Goal: Task Accomplishment & Management: Manage account settings

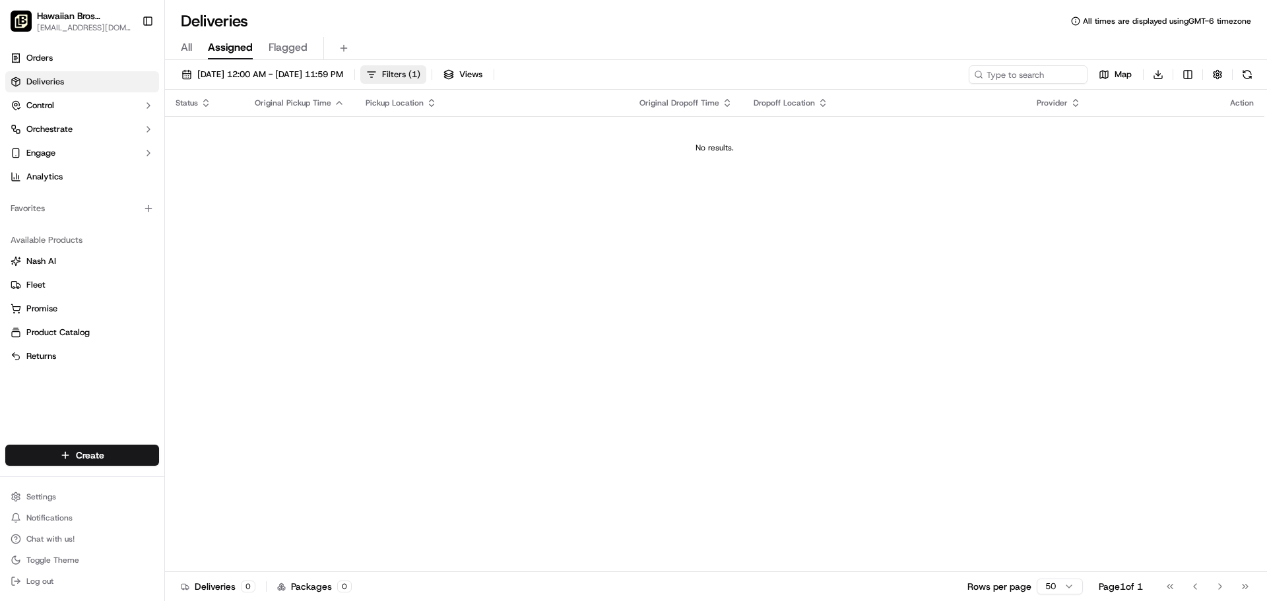
click at [420, 75] on span "Filters ( 1 )" at bounding box center [401, 75] width 38 height 12
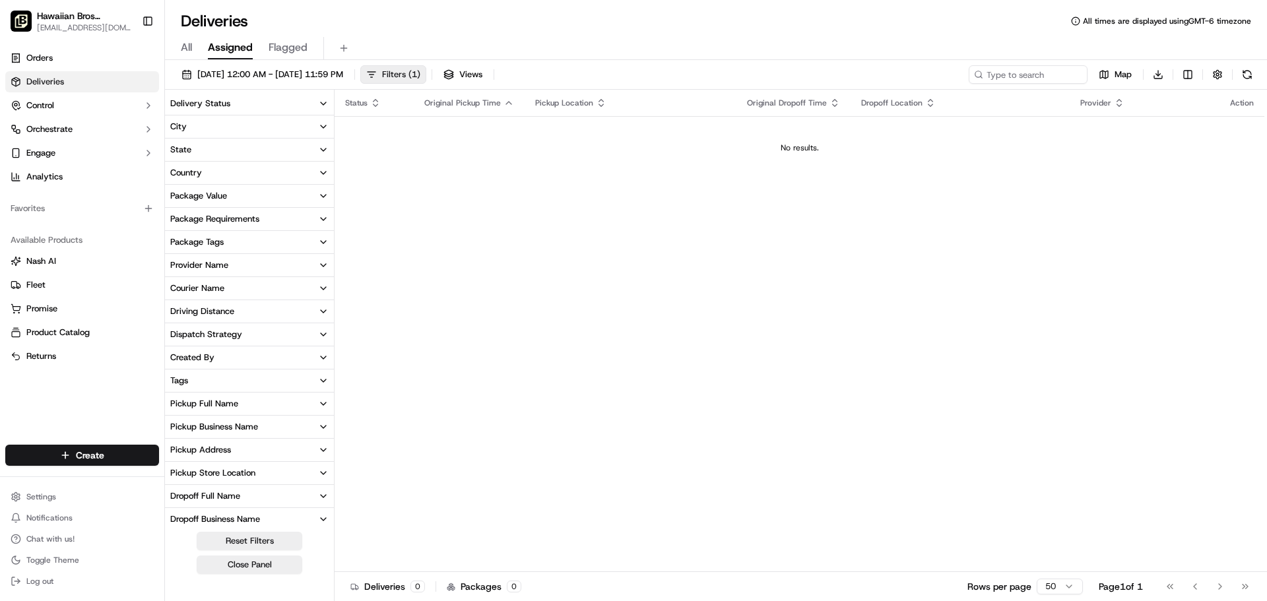
click at [420, 75] on span "Filters ( 1 )" at bounding box center [401, 75] width 38 height 12
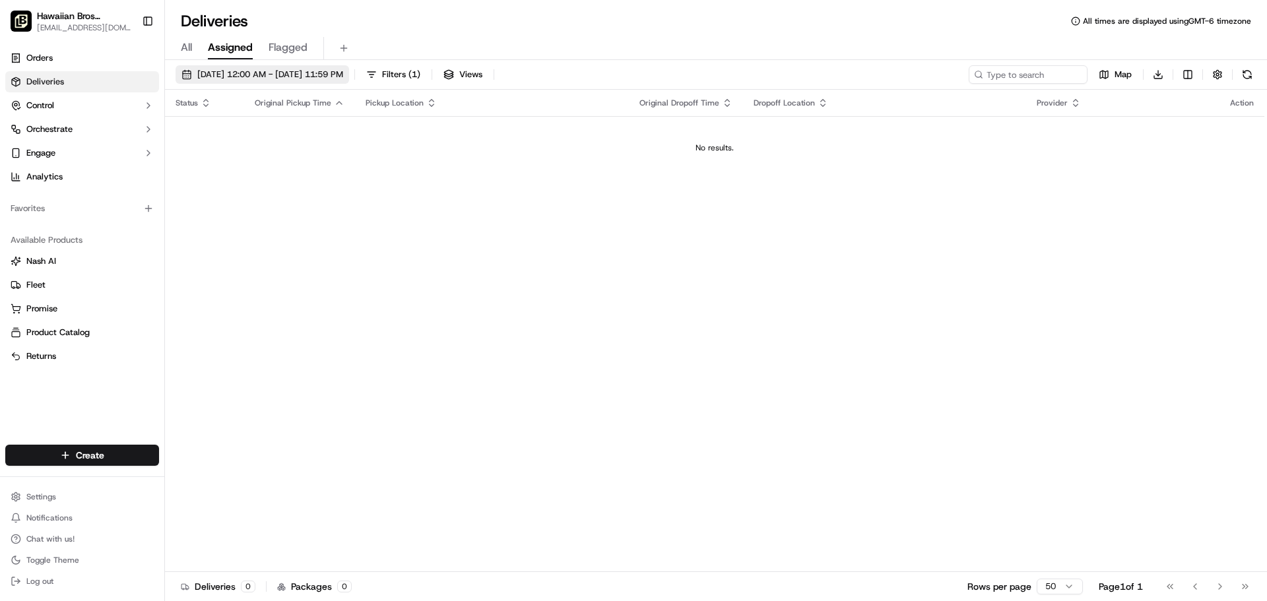
click at [283, 77] on span "[DATE] 12:00 AM - [DATE] 11:59 PM" at bounding box center [270, 75] width 146 height 12
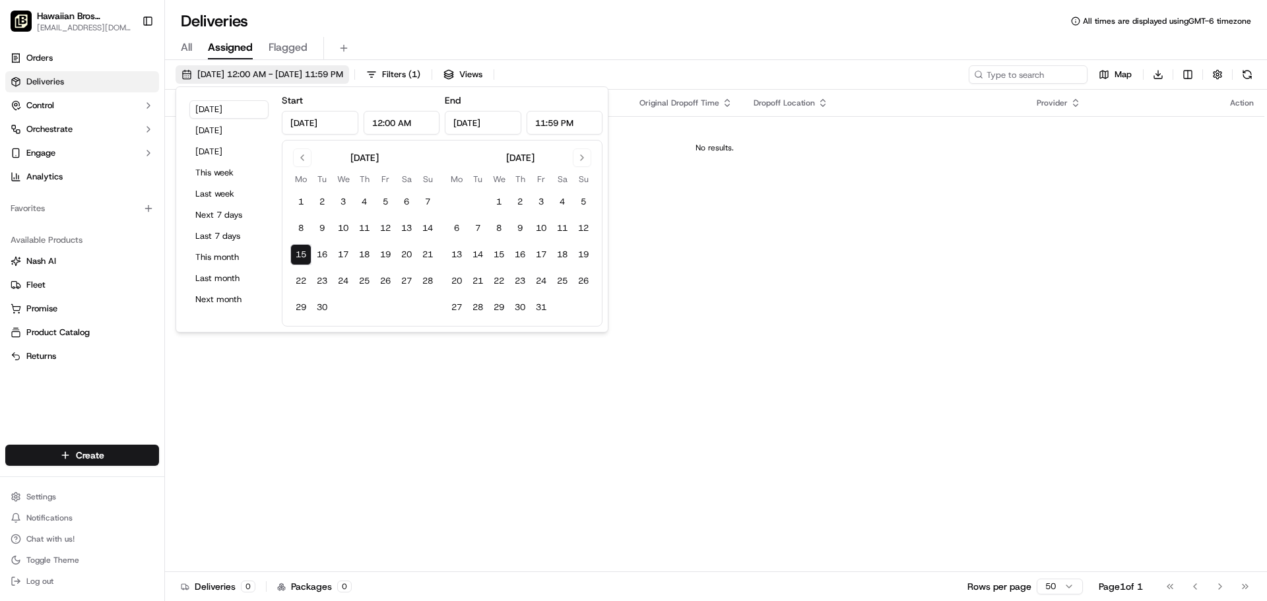
click at [283, 77] on span "[DATE] 12:00 AM - [DATE] 11:59 PM" at bounding box center [270, 75] width 146 height 12
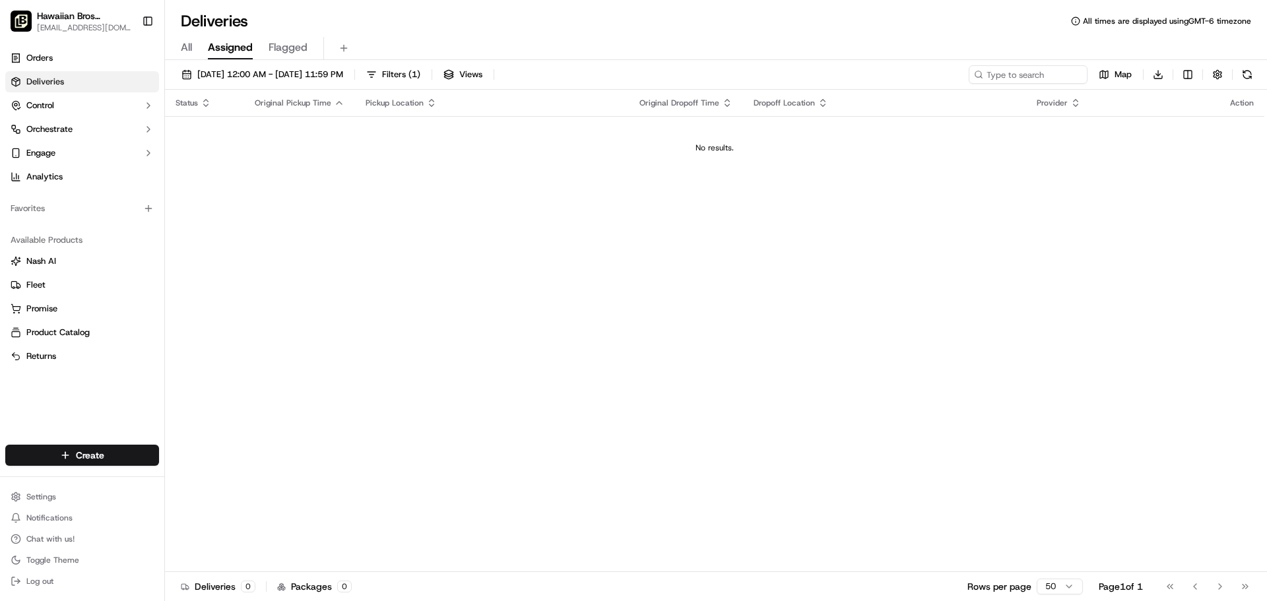
click at [185, 45] on span "All" at bounding box center [186, 48] width 11 height 16
click at [44, 59] on span "Orders" at bounding box center [39, 58] width 26 height 12
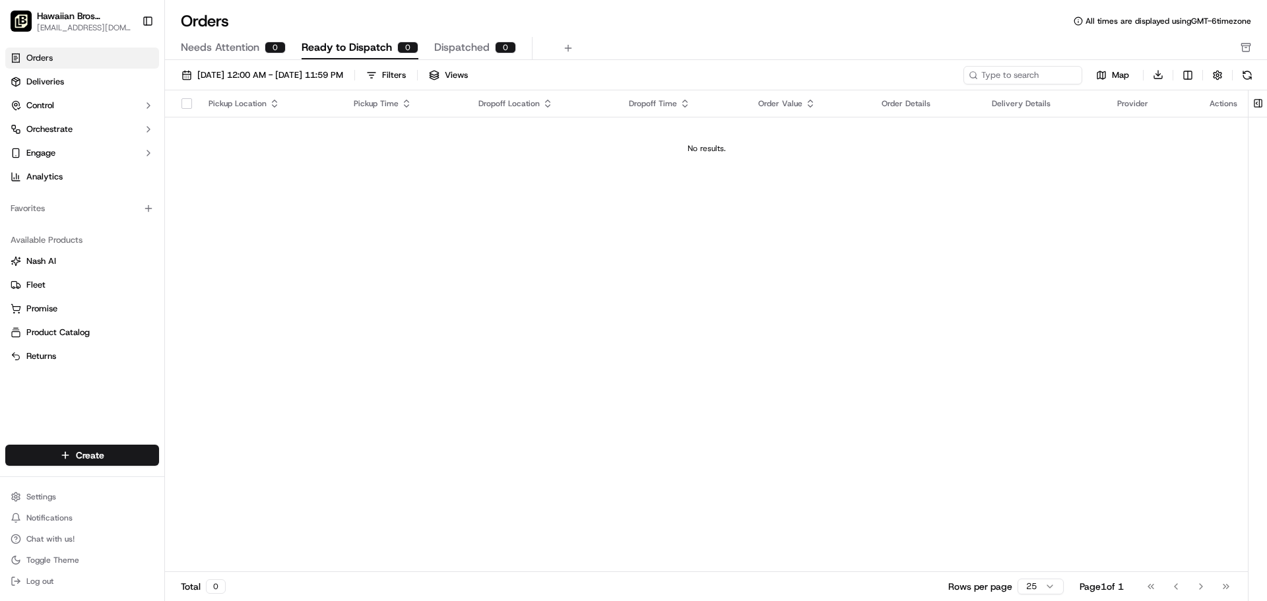
click at [36, 55] on span "Orders" at bounding box center [39, 58] width 26 height 12
click at [333, 69] on span "[DATE] 12:00 AM - [DATE] 11:59 PM" at bounding box center [270, 75] width 146 height 12
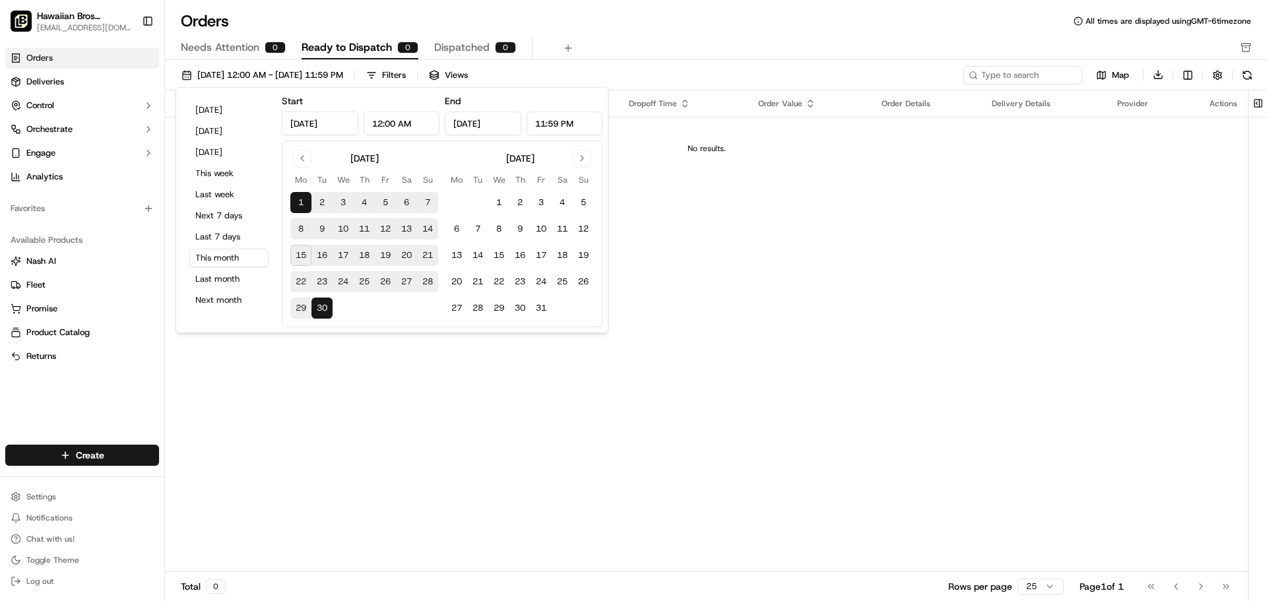
click at [296, 256] on button "15" at bounding box center [300, 255] width 21 height 21
type input "[DATE]"
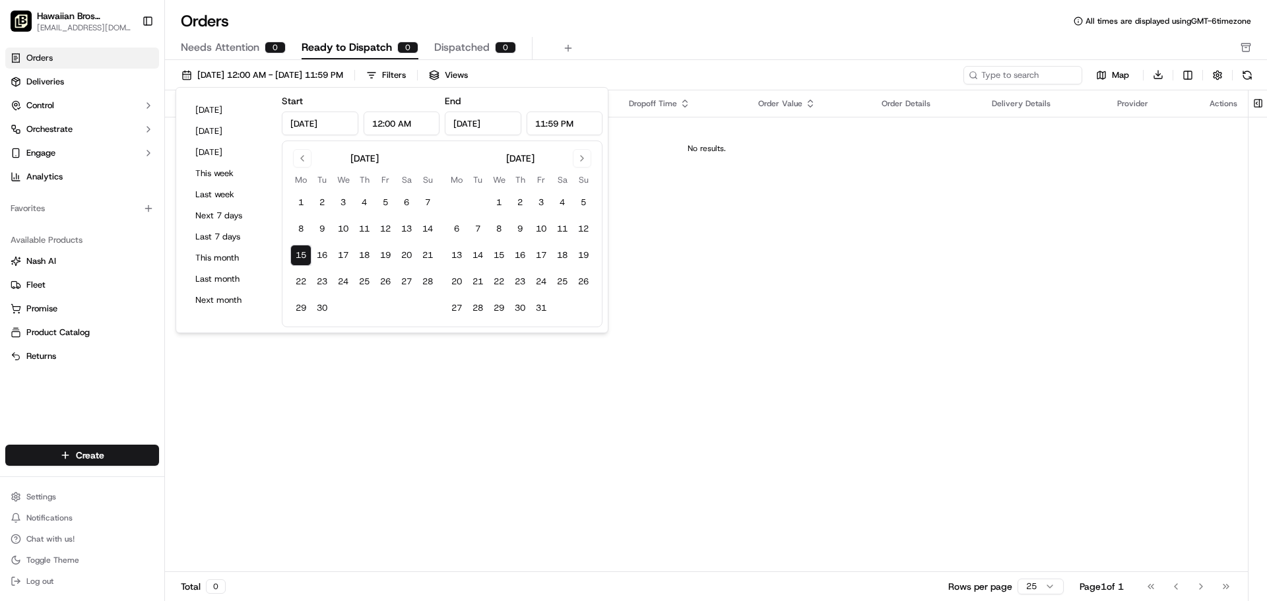
click at [296, 256] on button "15" at bounding box center [300, 255] width 21 height 21
click at [1043, 245] on div "Pickup Location Pickup Time Dropoff Location Dropoff Time Order Value Order Det…" at bounding box center [706, 331] width 1083 height 482
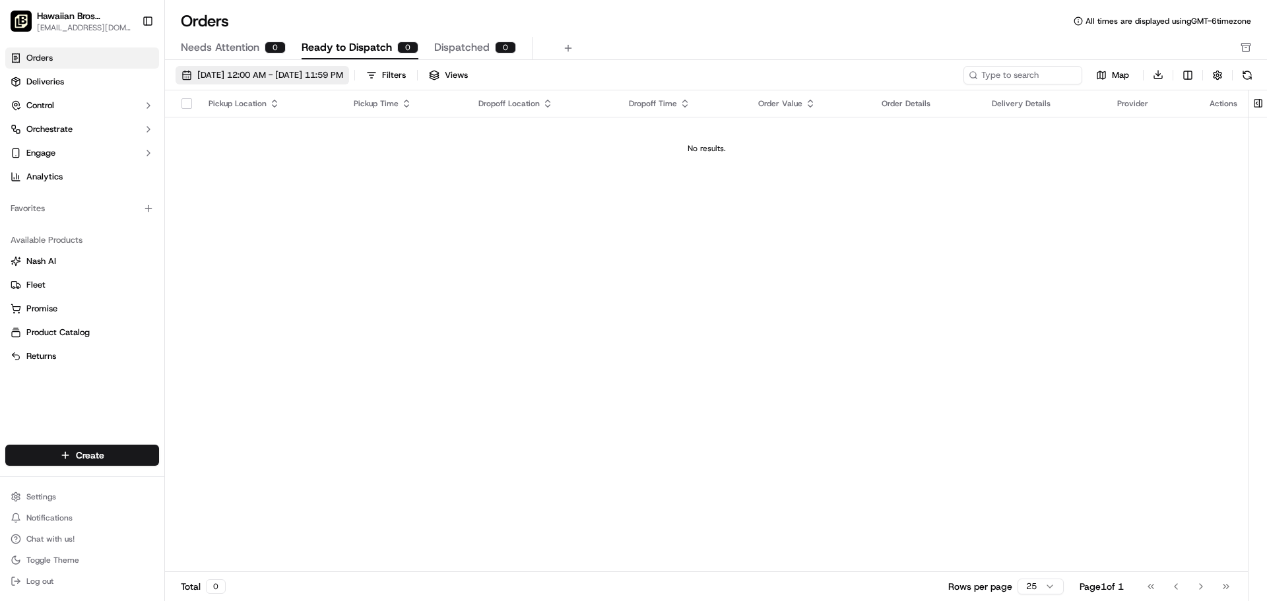
click at [308, 71] on span "[DATE] 12:00 AM - [DATE] 11:59 PM" at bounding box center [270, 75] width 146 height 12
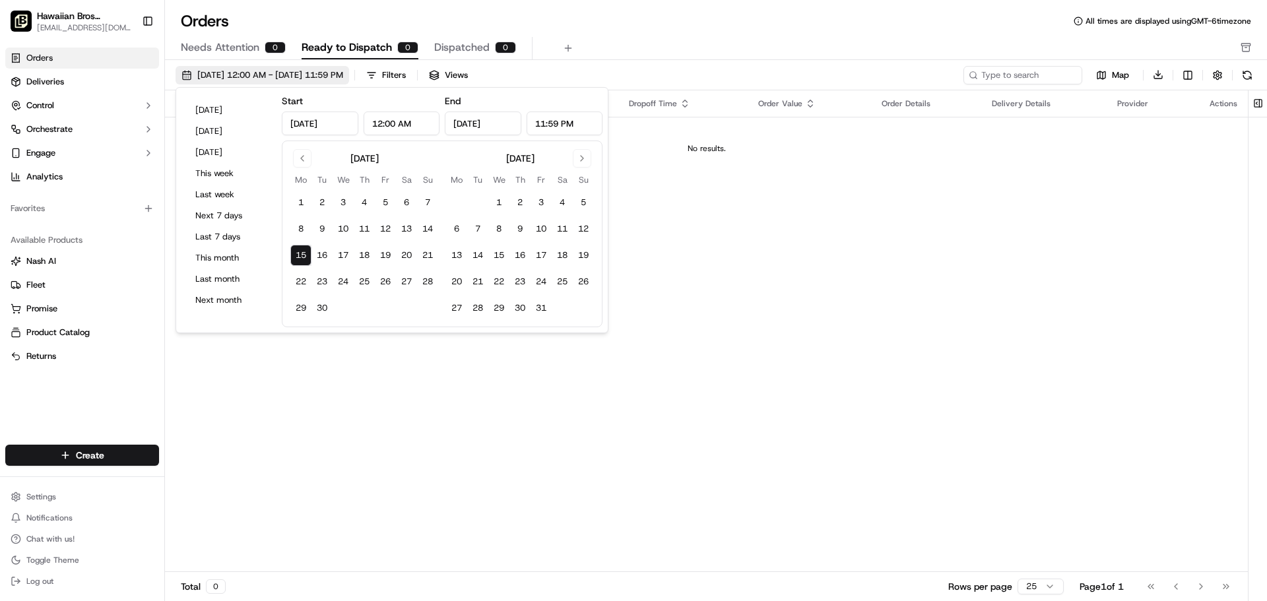
click at [308, 71] on span "[DATE] 12:00 AM - [DATE] 11:59 PM" at bounding box center [270, 75] width 146 height 12
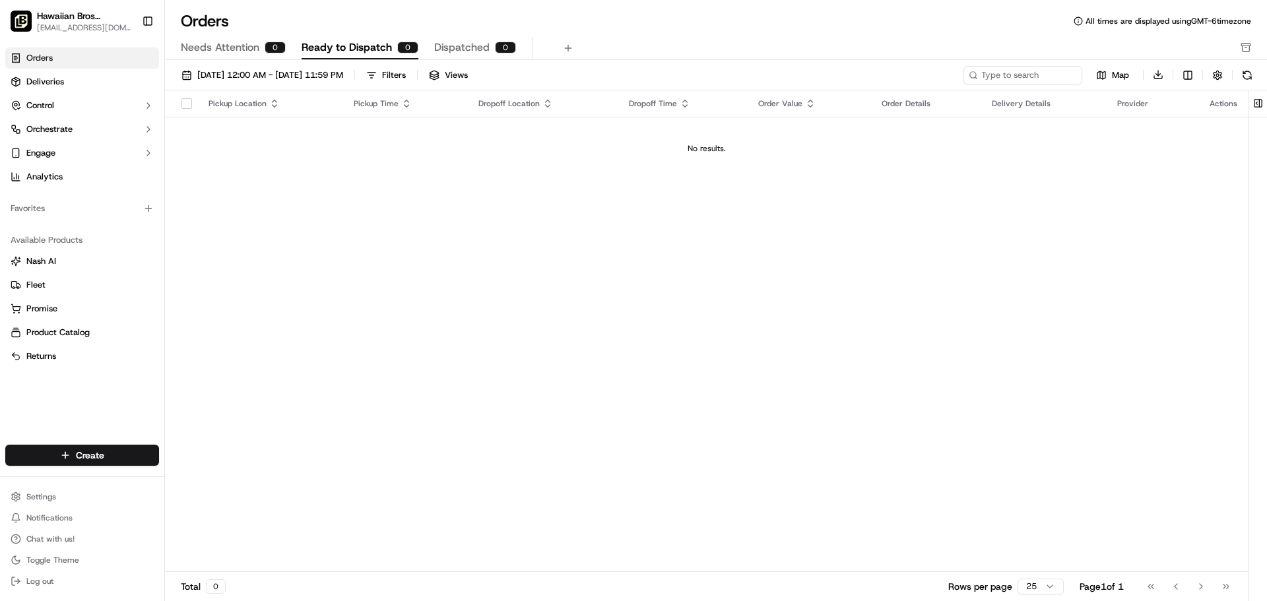
click at [45, 57] on span "Orders" at bounding box center [39, 58] width 26 height 12
click at [44, 57] on span "Orders" at bounding box center [39, 58] width 26 height 12
drag, startPoint x: 1022, startPoint y: 75, endPoint x: 1014, endPoint y: 80, distance: 9.5
click at [1021, 75] on input at bounding box center [1003, 75] width 158 height 18
type input "10600"
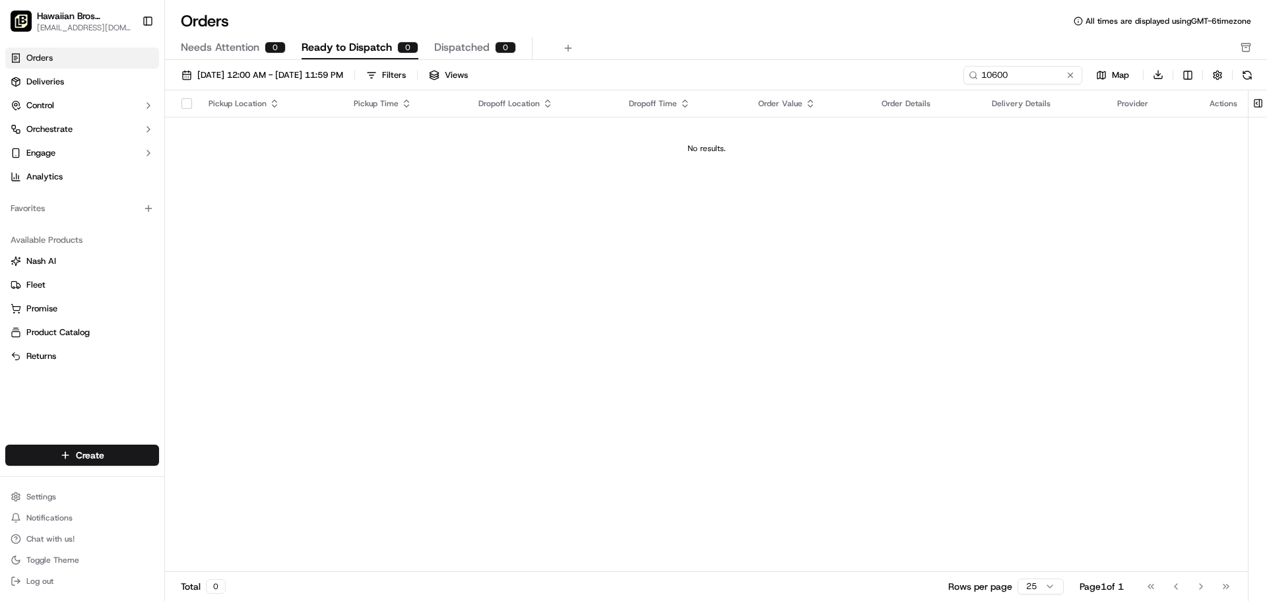
click at [184, 109] on th at bounding box center [181, 103] width 33 height 26
click at [185, 109] on th at bounding box center [181, 103] width 33 height 26
click at [190, 100] on button "button" at bounding box center [187, 103] width 11 height 11
click at [63, 156] on button "Engage" at bounding box center [82, 153] width 154 height 21
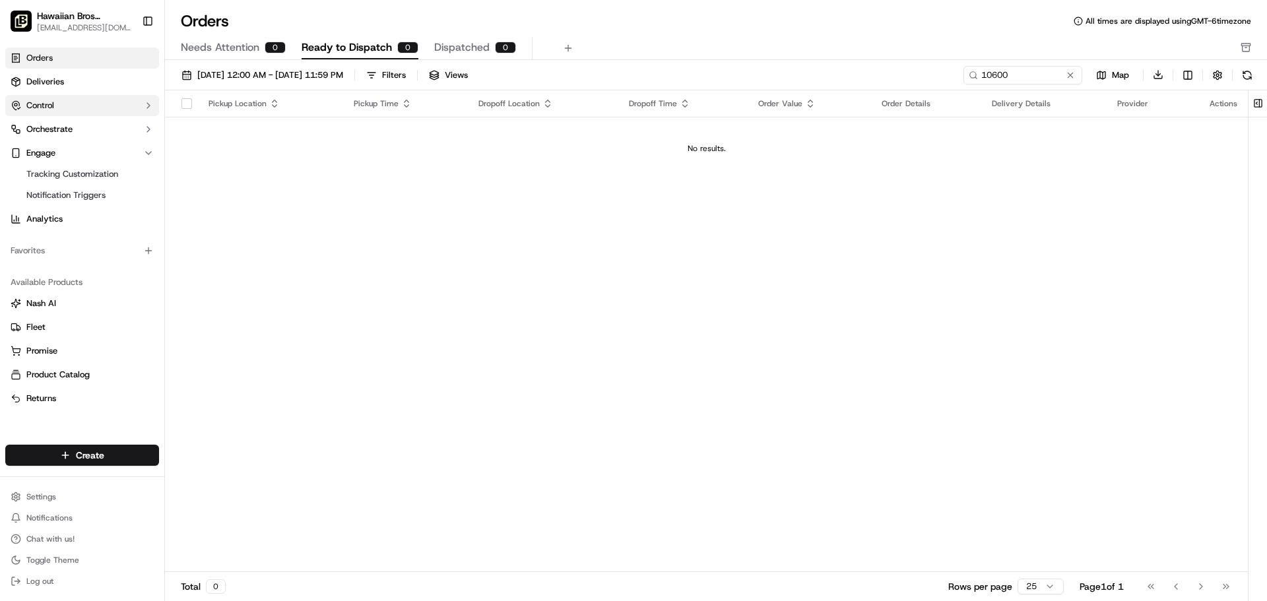
click at [46, 103] on span "Control" at bounding box center [40, 106] width 28 height 12
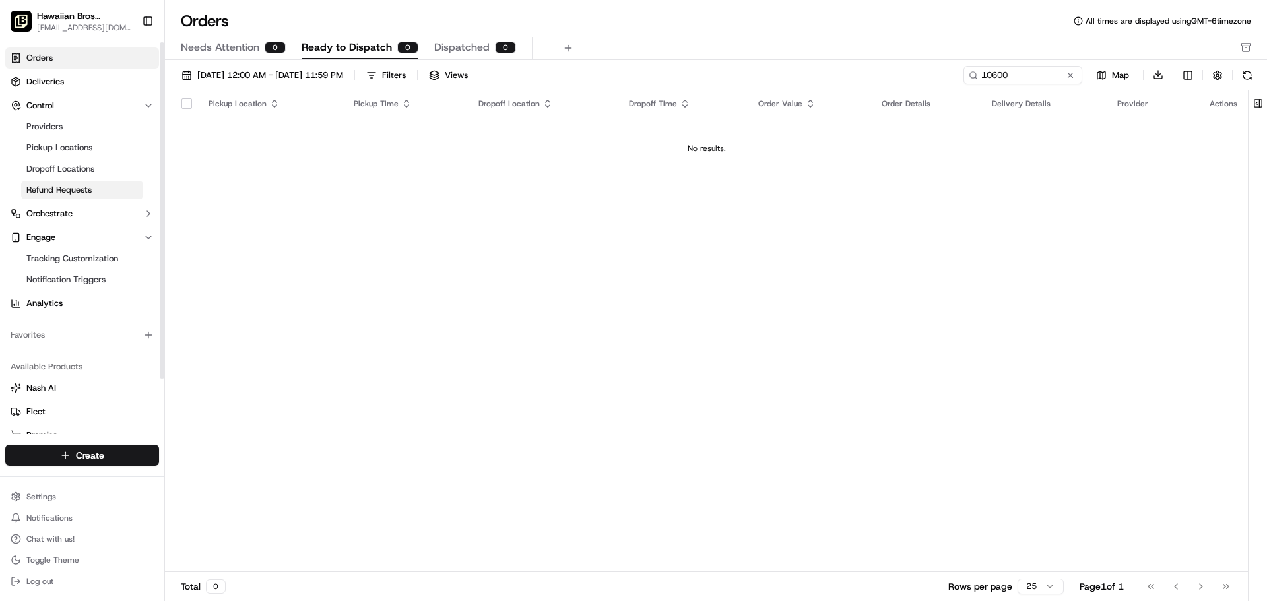
click at [55, 185] on span "Refund Requests" at bounding box center [58, 190] width 65 height 12
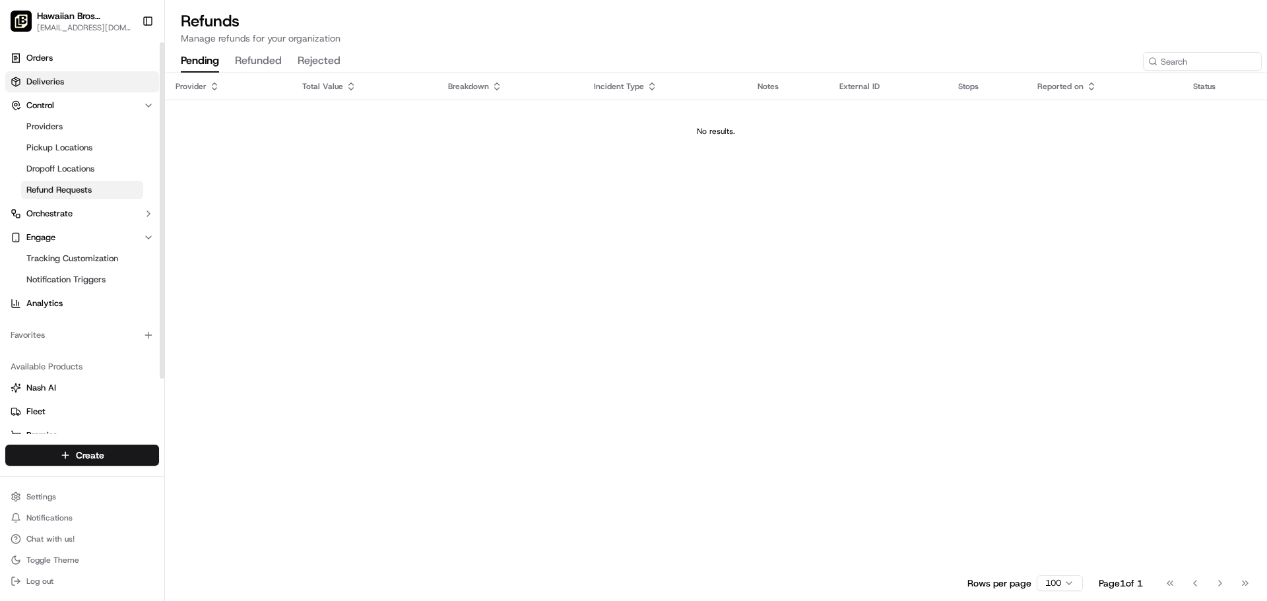
click at [42, 85] on span "Deliveries" at bounding box center [45, 82] width 38 height 12
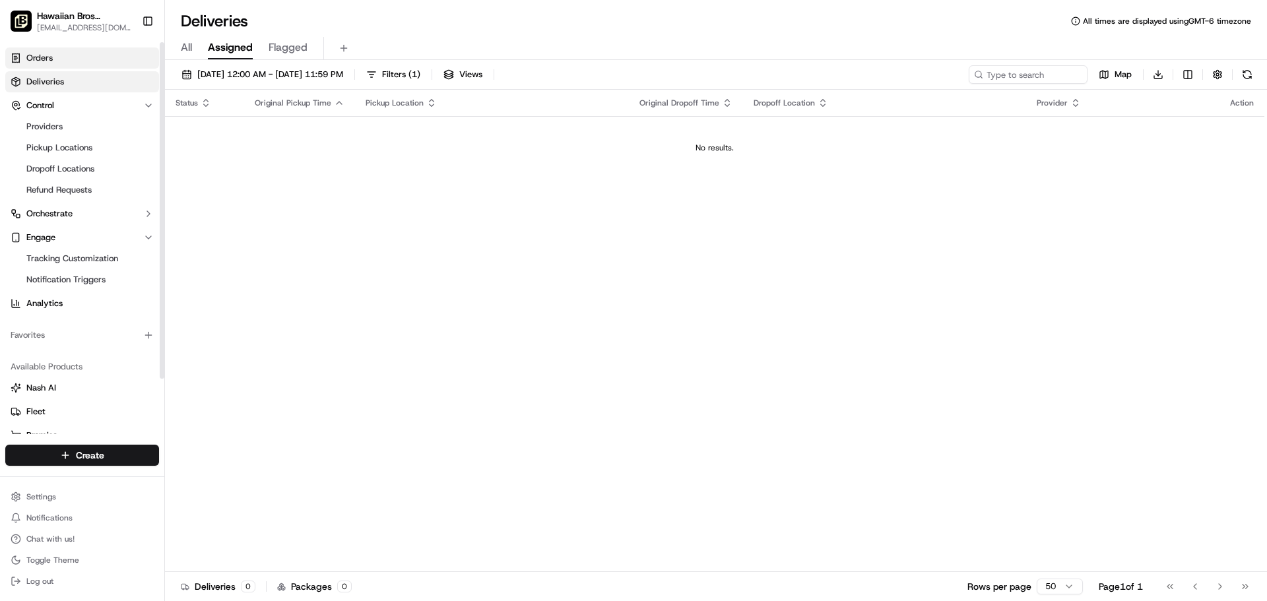
click at [46, 58] on span "Orders" at bounding box center [39, 58] width 26 height 12
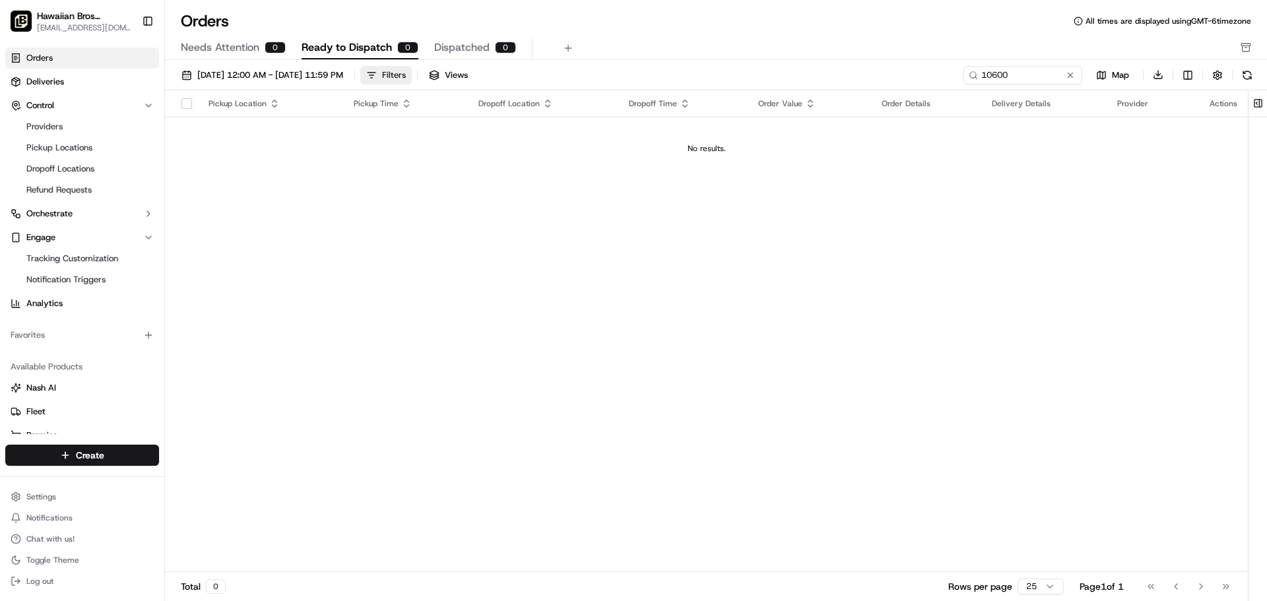
click at [406, 77] on div "Filters" at bounding box center [394, 75] width 24 height 12
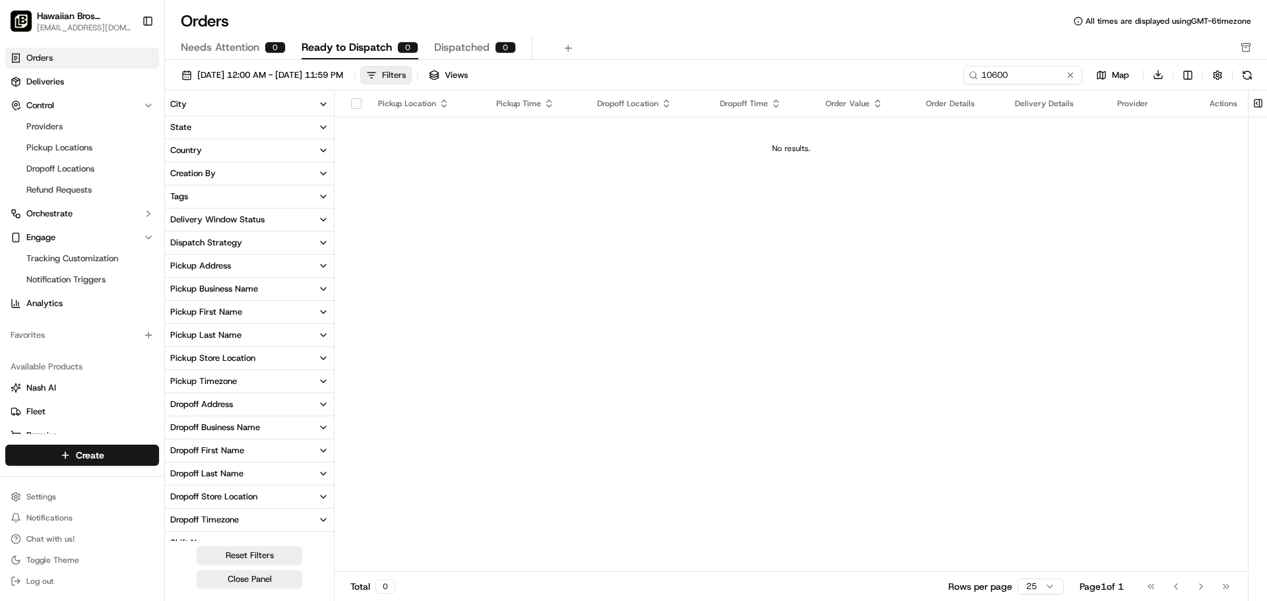
click at [406, 77] on div "Filters" at bounding box center [394, 75] width 24 height 12
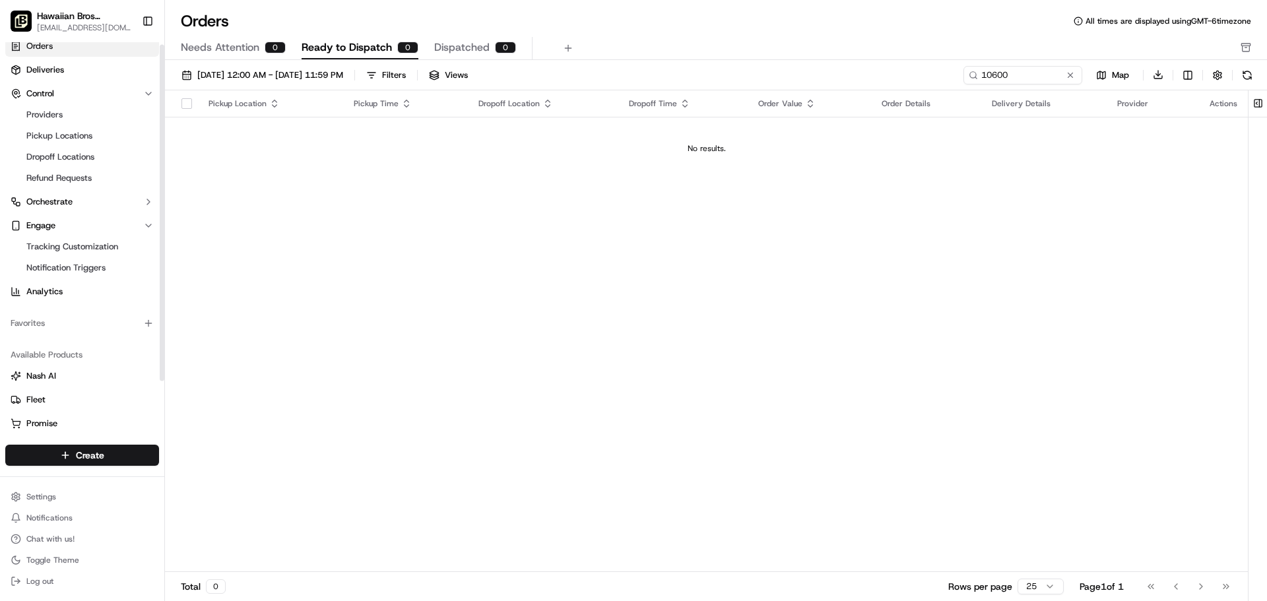
scroll to position [65, 0]
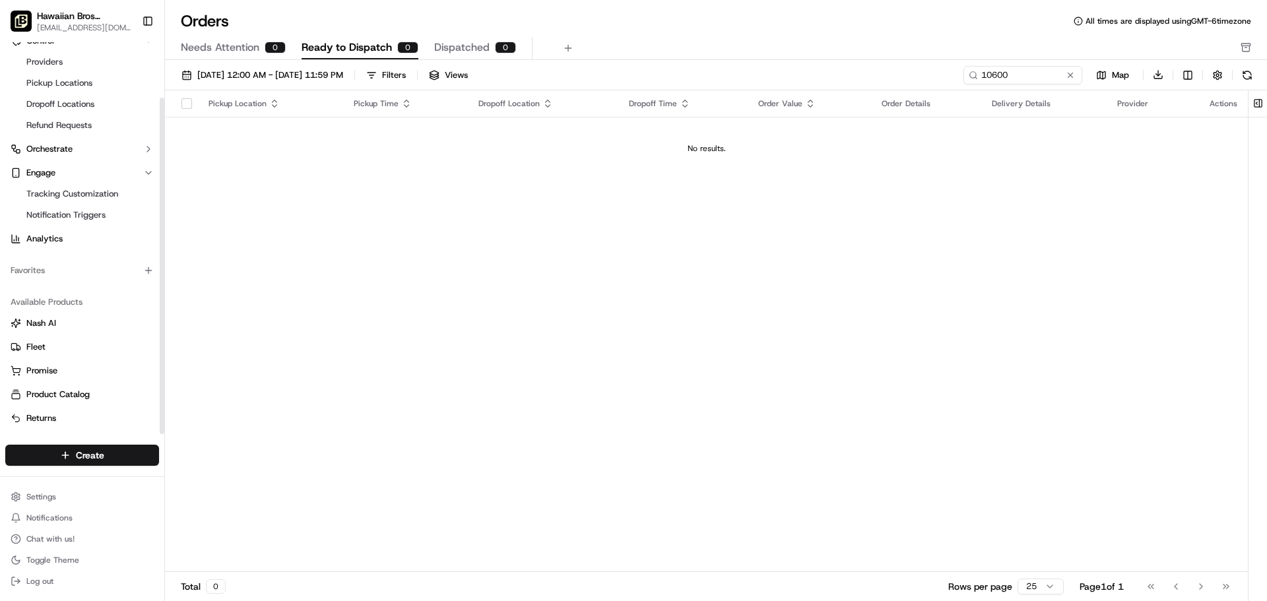
drag, startPoint x: 162, startPoint y: 288, endPoint x: 205, endPoint y: 418, distance: 136.1
click at [164, 418] on div at bounding box center [162, 266] width 5 height 337
click at [34, 417] on span "Returns" at bounding box center [41, 419] width 30 height 12
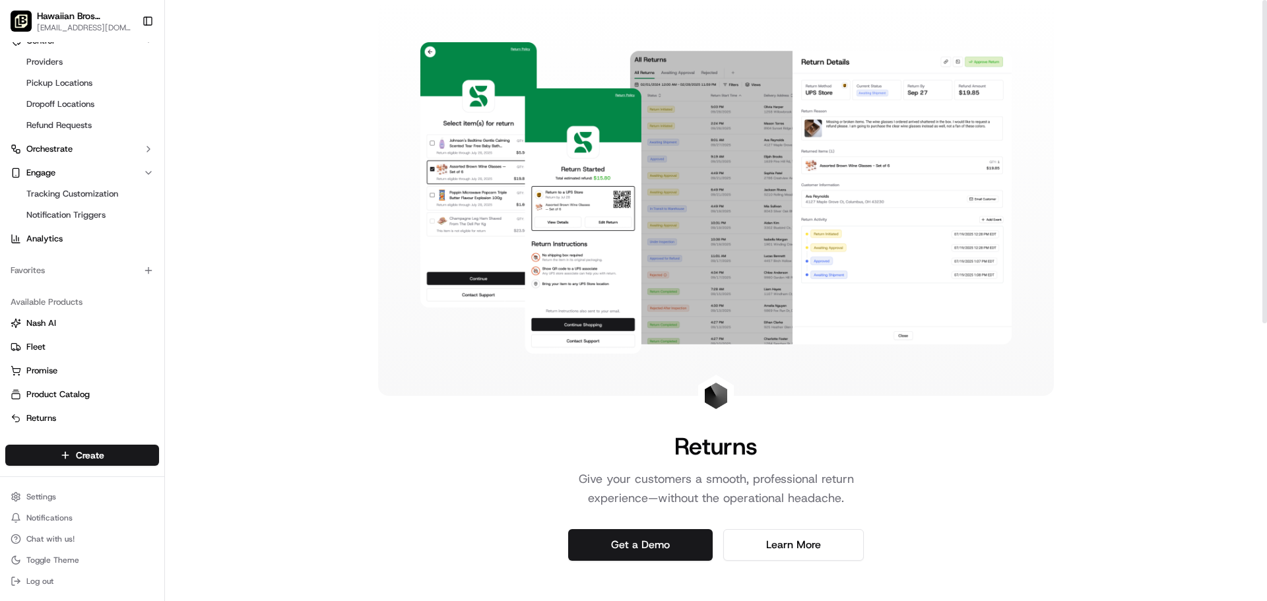
click at [259, 121] on div "Returns Give your customers a smooth, professional return experience—without th…" at bounding box center [716, 559] width 1102 height 1119
click at [161, 41] on div "Hawaiian Bros ([GEOGRAPHIC_DATA]) [EMAIL_ADDRESS][DOMAIN_NAME] Toggle Sidebar" at bounding box center [82, 21] width 164 height 42
drag, startPoint x: 160, startPoint y: 40, endPoint x: 156, endPoint y: 23, distance: 17.1
click at [160, 34] on div "Hawaiian Bros ([GEOGRAPHIC_DATA]) [EMAIL_ADDRESS][DOMAIN_NAME] Toggle Sidebar" at bounding box center [82, 21] width 164 height 42
click at [156, 23] on button "Toggle Sidebar" at bounding box center [148, 21] width 22 height 22
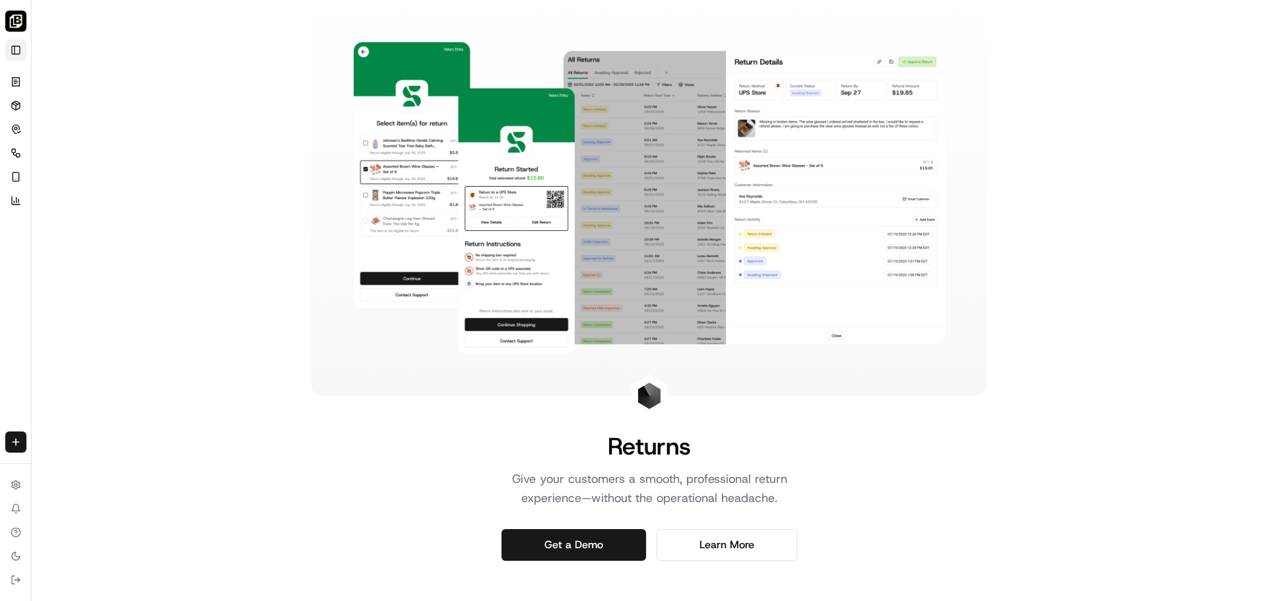
click at [13, 47] on button "Toggle Sidebar" at bounding box center [15, 50] width 21 height 21
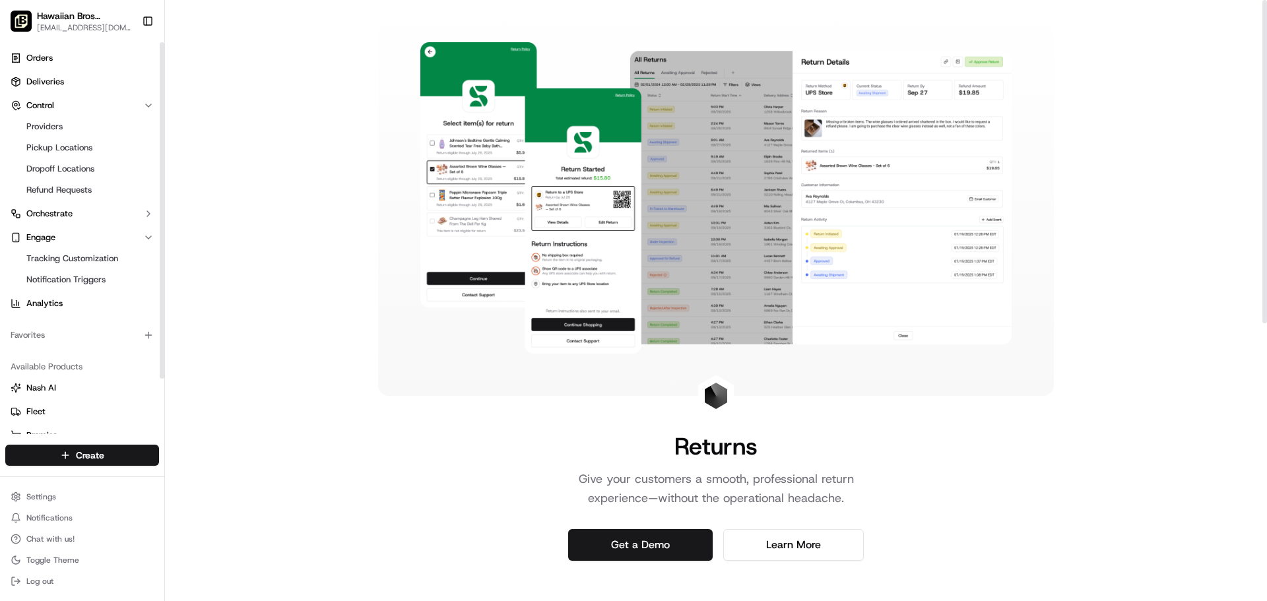
click at [276, 50] on div "Returns Give your customers a smooth, professional return experience—without th…" at bounding box center [716, 559] width 1102 height 1119
click at [39, 57] on span "Orders" at bounding box center [39, 58] width 26 height 12
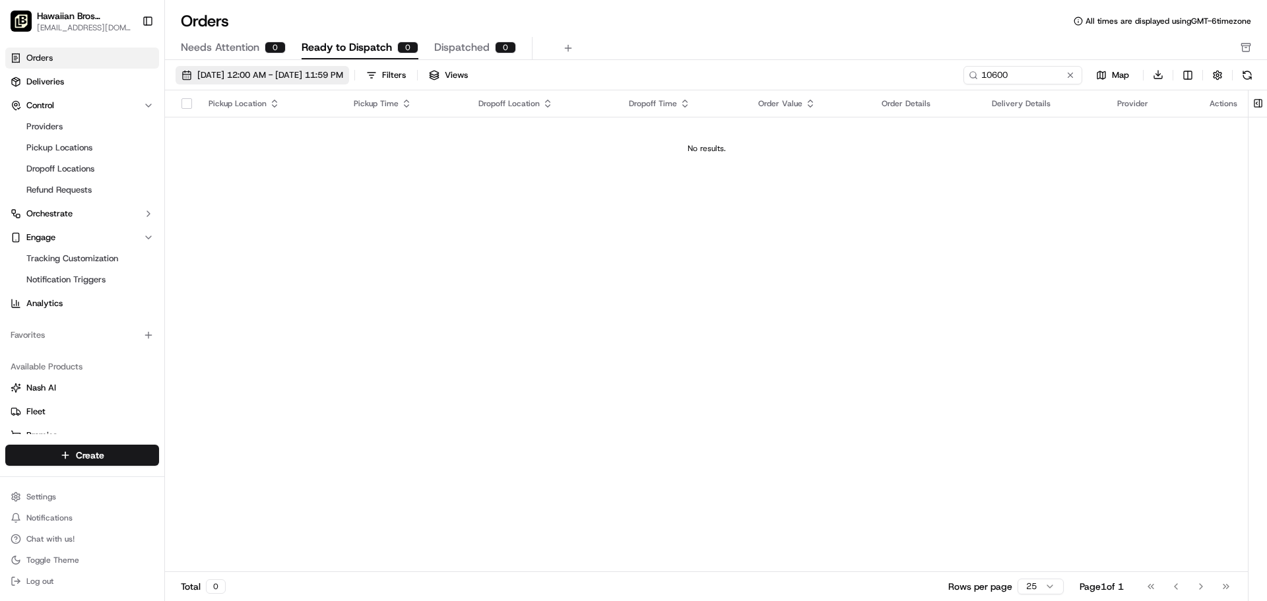
click at [343, 71] on span "[DATE] 12:00 AM - [DATE] 11:59 PM" at bounding box center [270, 75] width 146 height 12
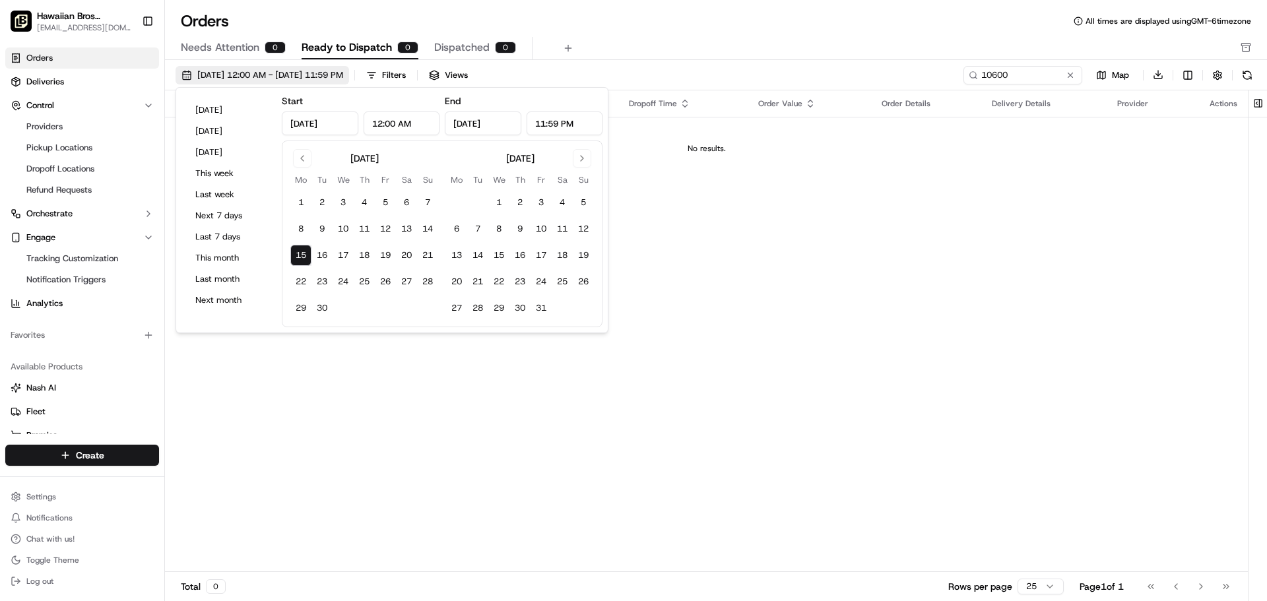
click at [343, 71] on span "[DATE] 12:00 AM - [DATE] 11:59 PM" at bounding box center [270, 75] width 146 height 12
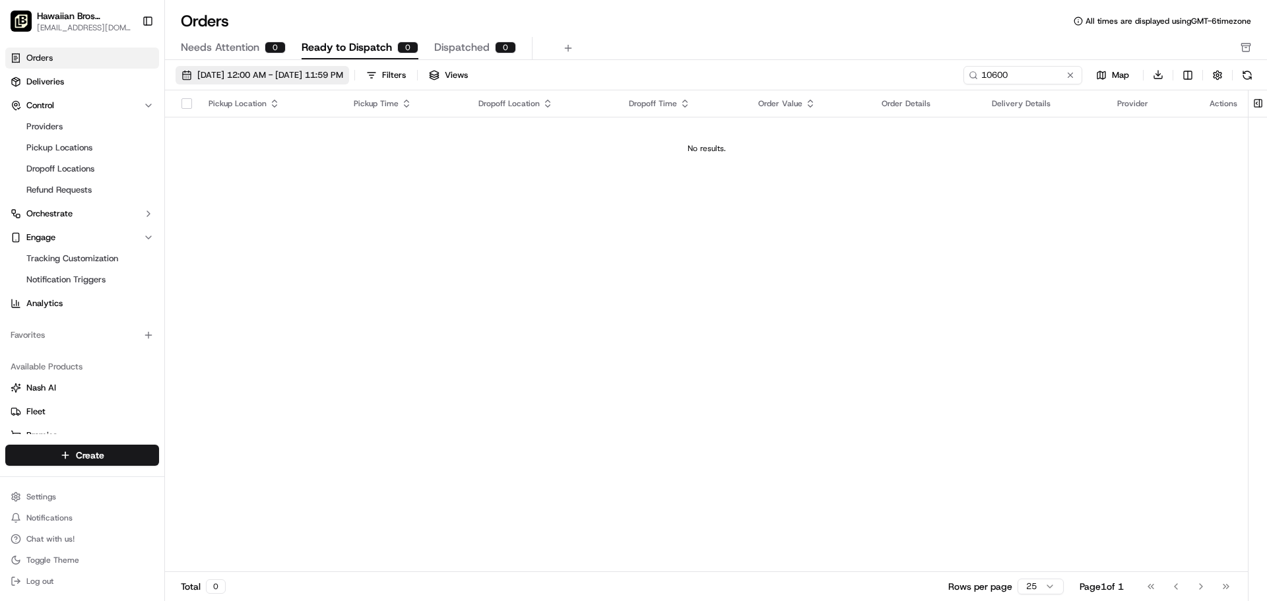
click at [343, 71] on span "[DATE] 12:00 AM - [DATE] 11:59 PM" at bounding box center [270, 75] width 146 height 12
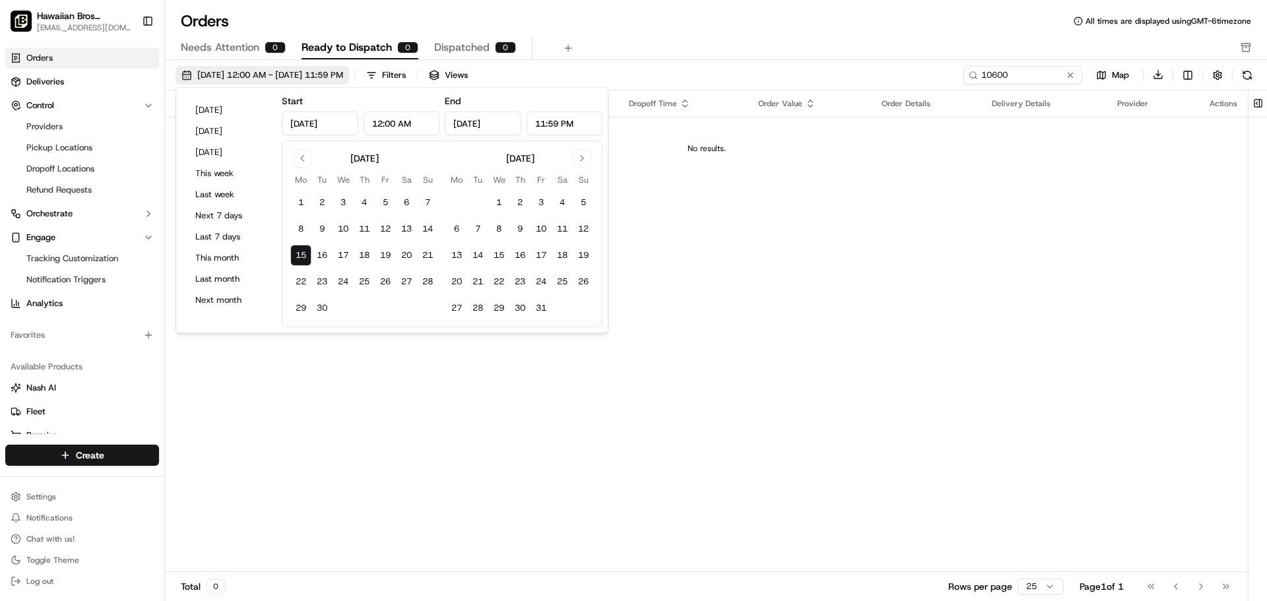
click at [343, 71] on span "[DATE] 12:00 AM - [DATE] 11:59 PM" at bounding box center [270, 75] width 146 height 12
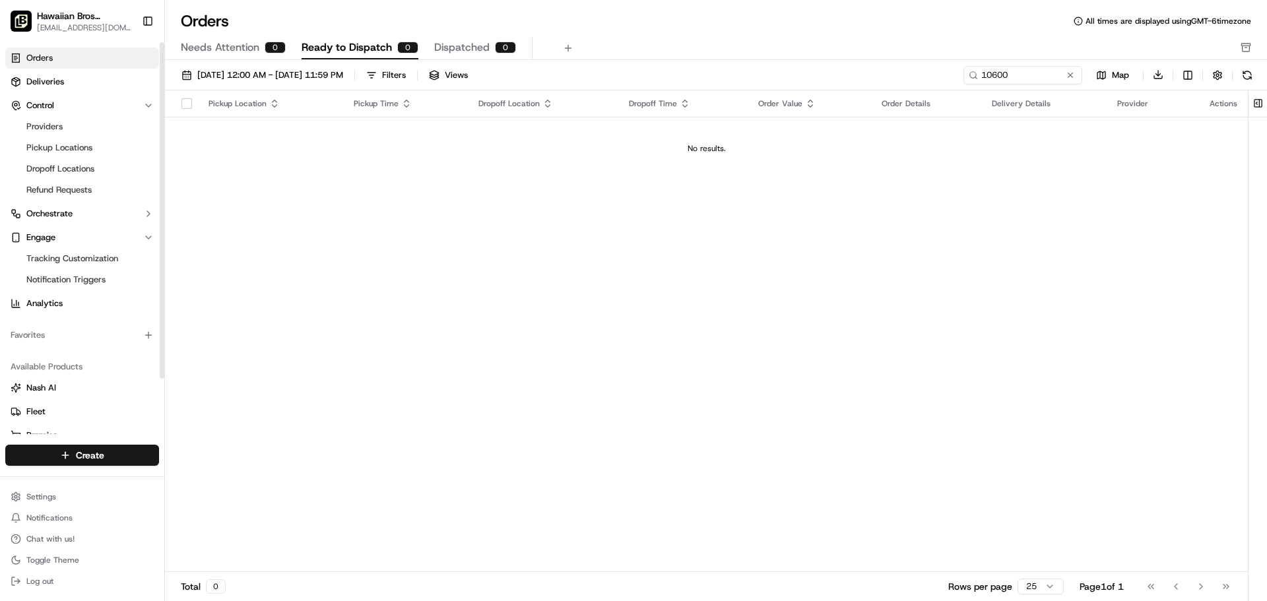
click at [39, 61] on span "Orders" at bounding box center [39, 58] width 26 height 12
click at [38, 60] on span "Orders" at bounding box center [39, 58] width 26 height 12
click at [231, 74] on span "[DATE] 12:00 AM - [DATE] 11:59 PM" at bounding box center [270, 75] width 146 height 12
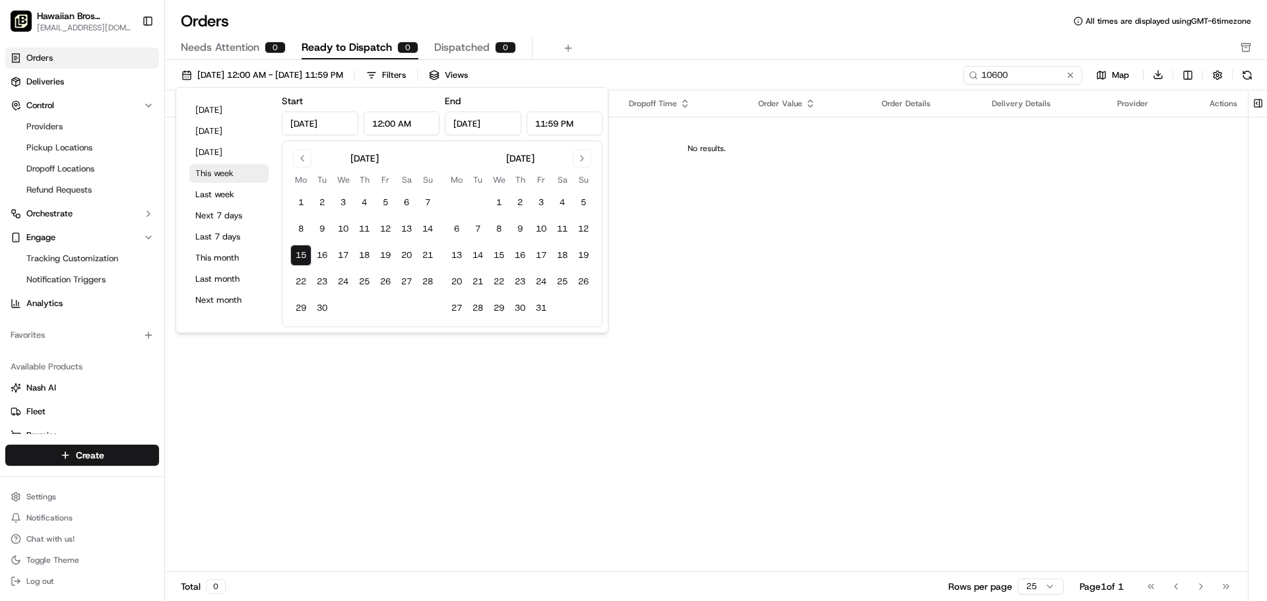
click at [236, 170] on button "This week" at bounding box center [228, 173] width 79 height 18
type input "[DATE]"
click at [674, 25] on div "Orders All times are displayed using GMT-6 timezone" at bounding box center [716, 21] width 1102 height 21
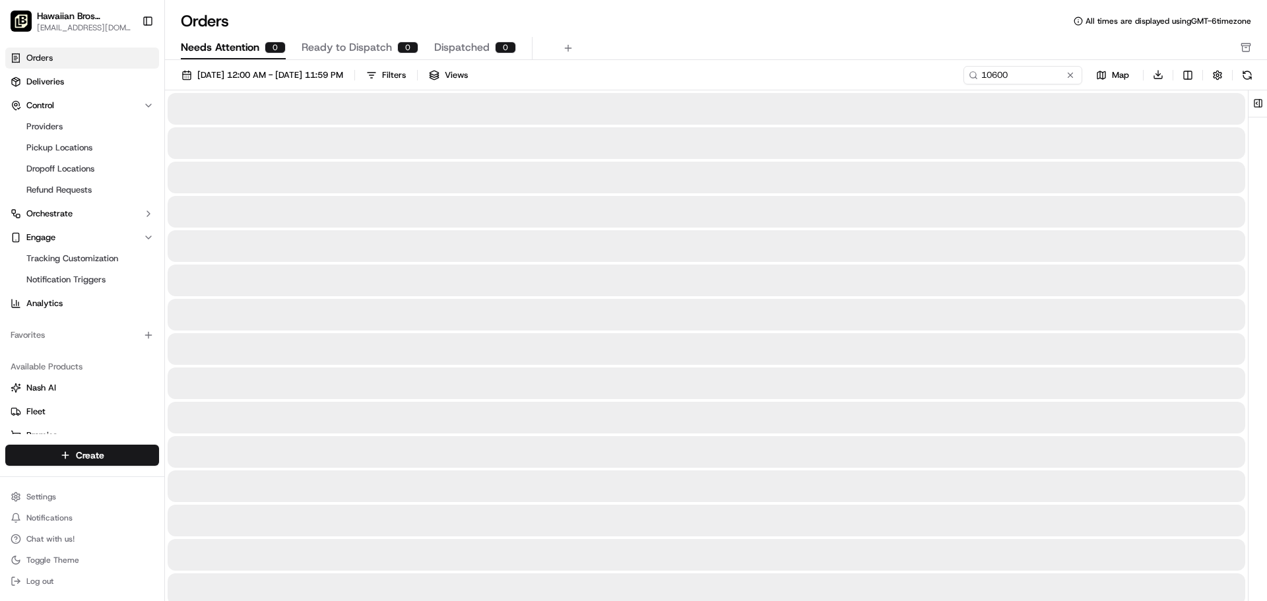
click at [228, 46] on span "Needs Attention" at bounding box center [220, 48] width 79 height 16
click at [337, 44] on span "Ready to Dispatch" at bounding box center [347, 48] width 90 height 16
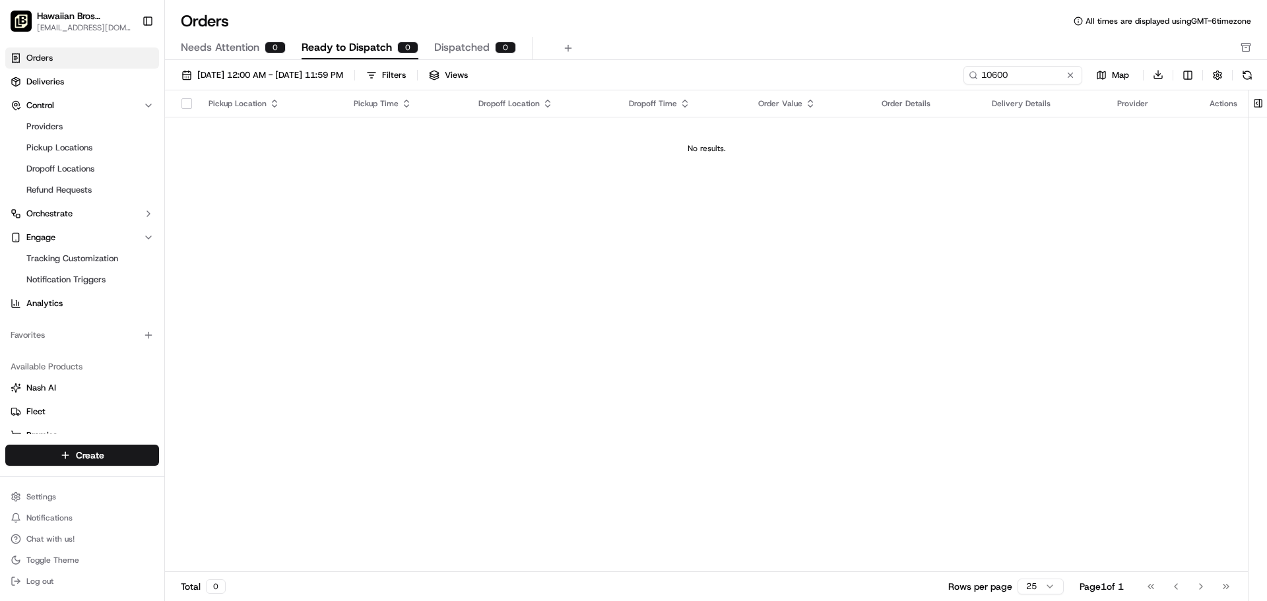
click at [243, 46] on span "Needs Attention" at bounding box center [220, 48] width 79 height 16
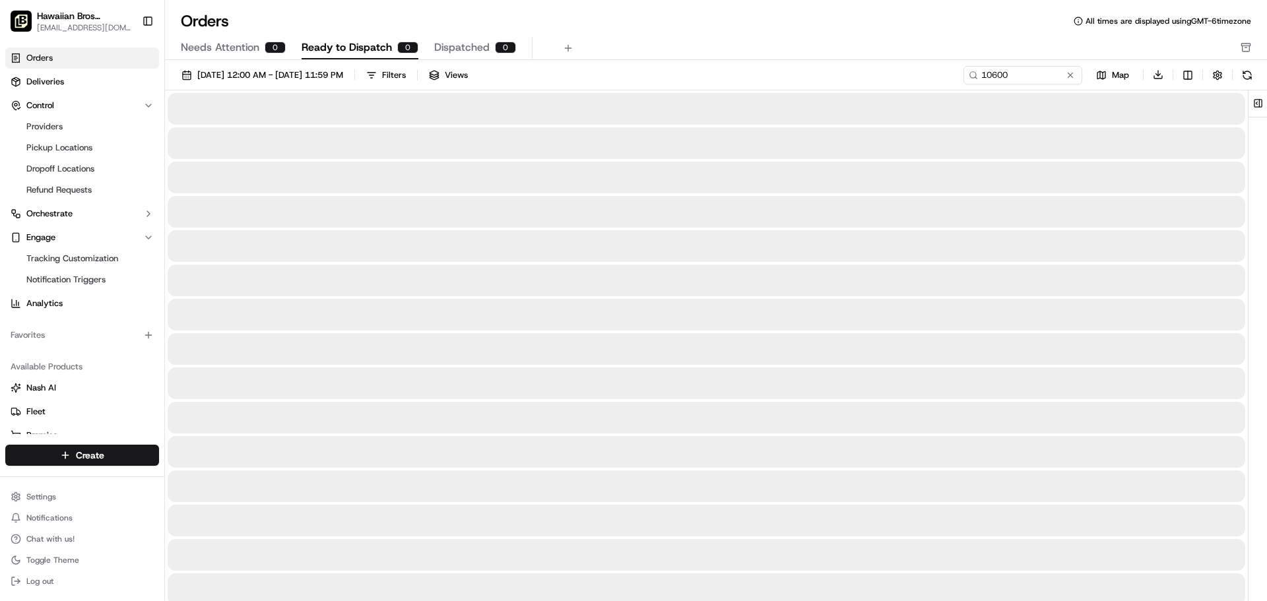
click at [345, 40] on span "Ready to Dispatch" at bounding box center [347, 48] width 90 height 16
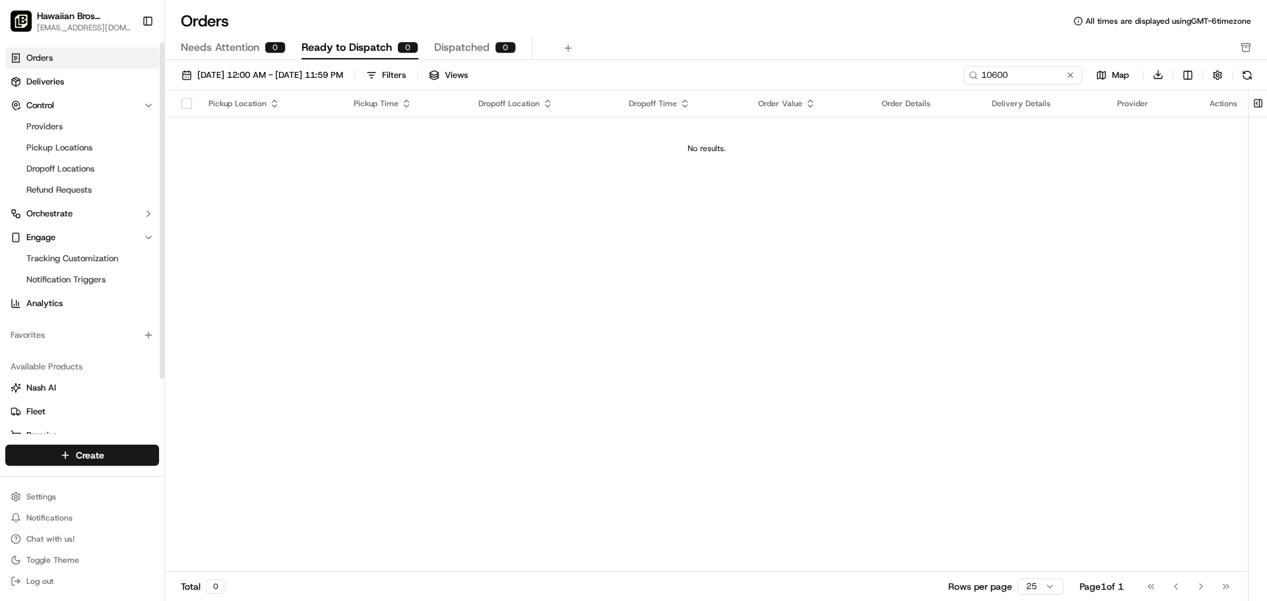
drag, startPoint x: 160, startPoint y: 294, endPoint x: 145, endPoint y: 183, distance: 111.9
click at [164, 197] on div at bounding box center [162, 210] width 5 height 337
click at [45, 58] on span "Orders" at bounding box center [39, 58] width 26 height 12
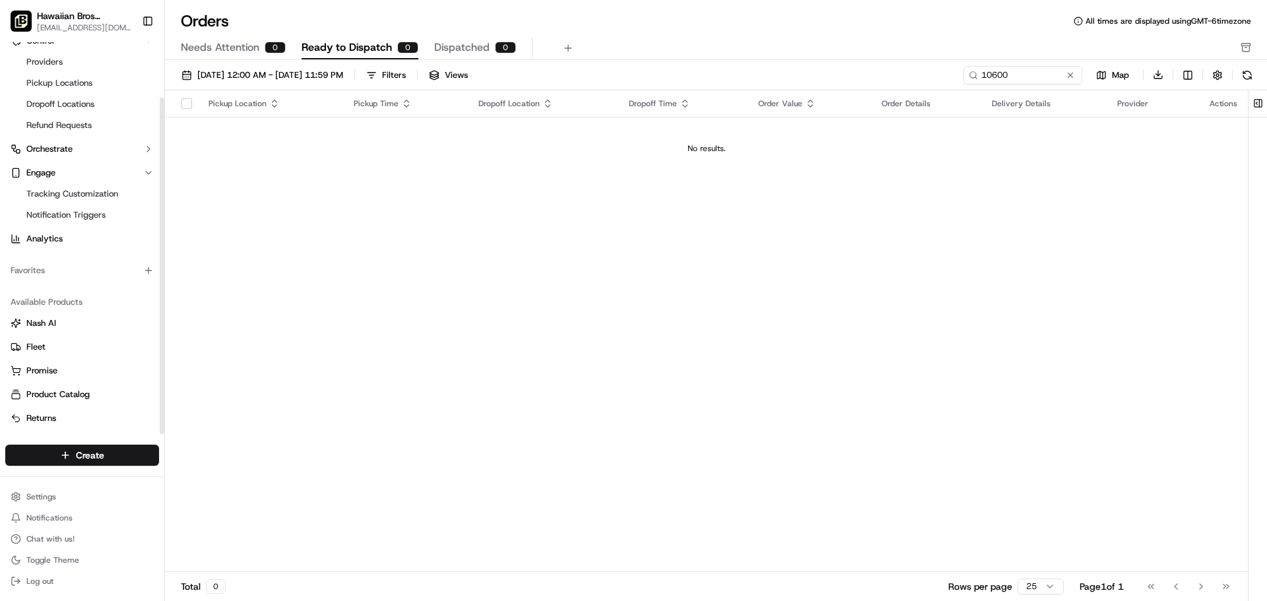
drag, startPoint x: 160, startPoint y: 337, endPoint x: 168, endPoint y: 399, distance: 62.5
click at [164, 399] on div at bounding box center [162, 266] width 5 height 337
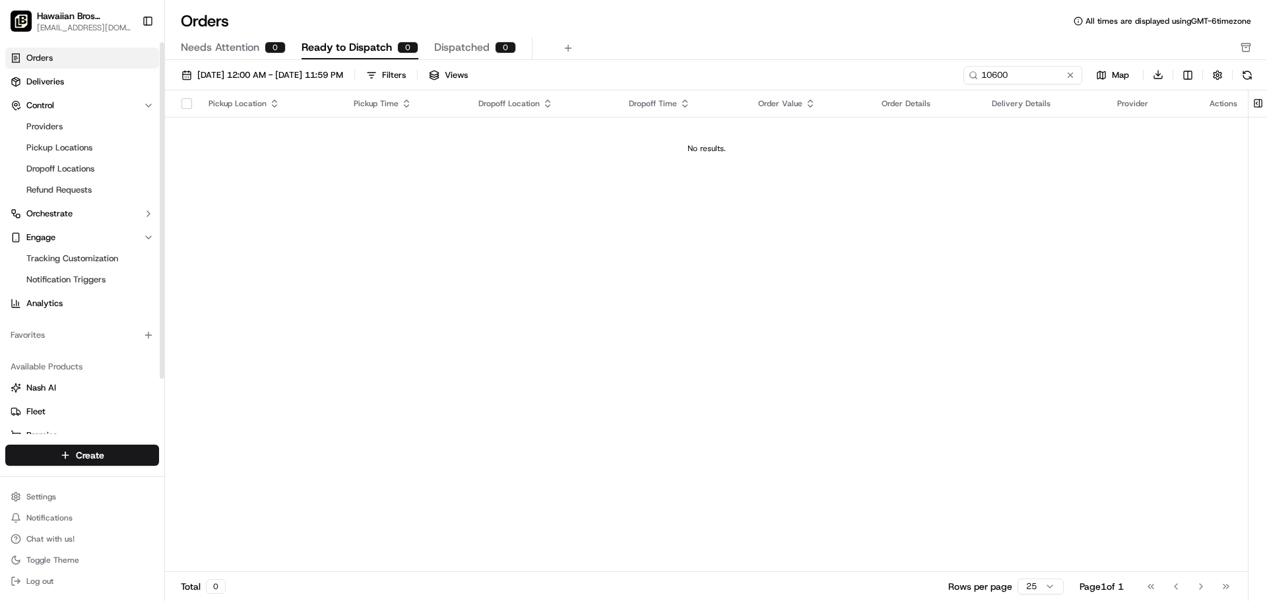
drag, startPoint x: 164, startPoint y: 380, endPoint x: 174, endPoint y: 166, distance: 213.4
click at [164, 166] on div at bounding box center [162, 210] width 5 height 337
click at [628, 220] on div "Pickup Location Pickup Time Dropoff Location Dropoff Time Order Value Order Det…" at bounding box center [706, 331] width 1083 height 482
click at [468, 74] on span "Views" at bounding box center [456, 75] width 23 height 12
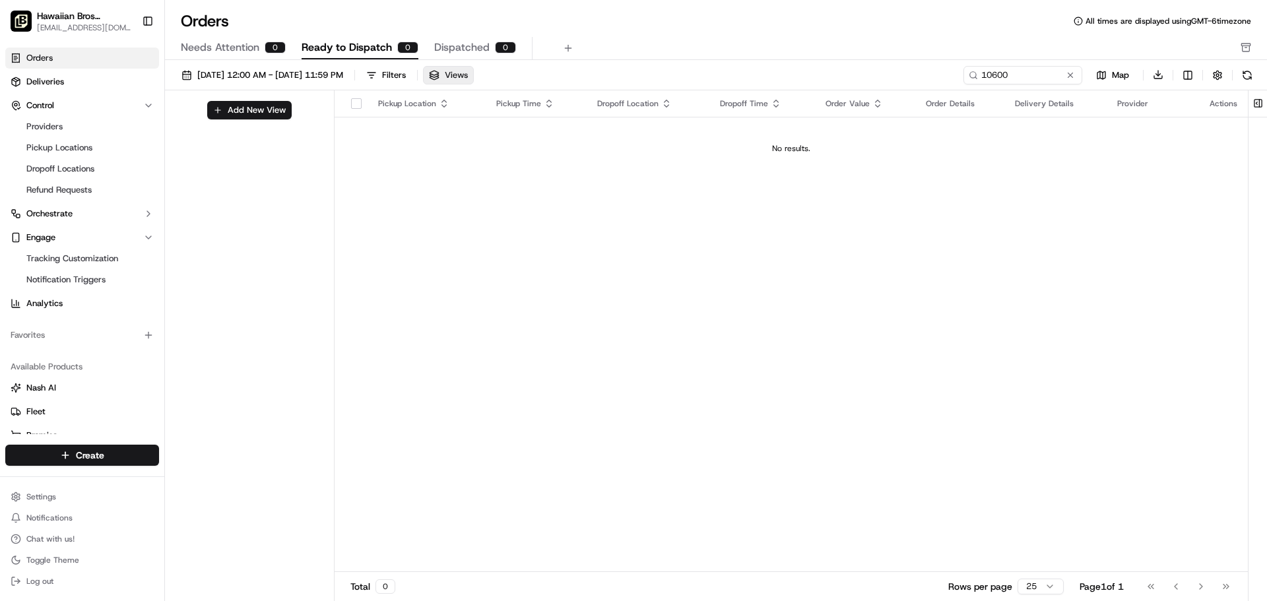
click at [468, 74] on span "Views" at bounding box center [456, 75] width 23 height 12
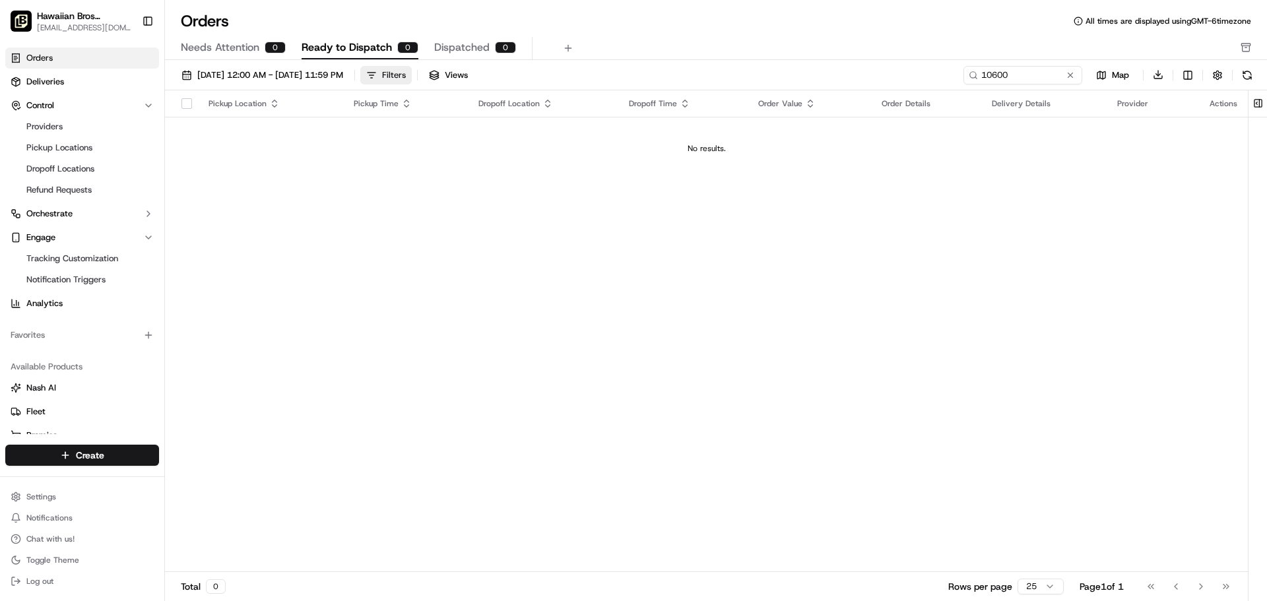
click at [406, 73] on div "Filters" at bounding box center [394, 75] width 24 height 12
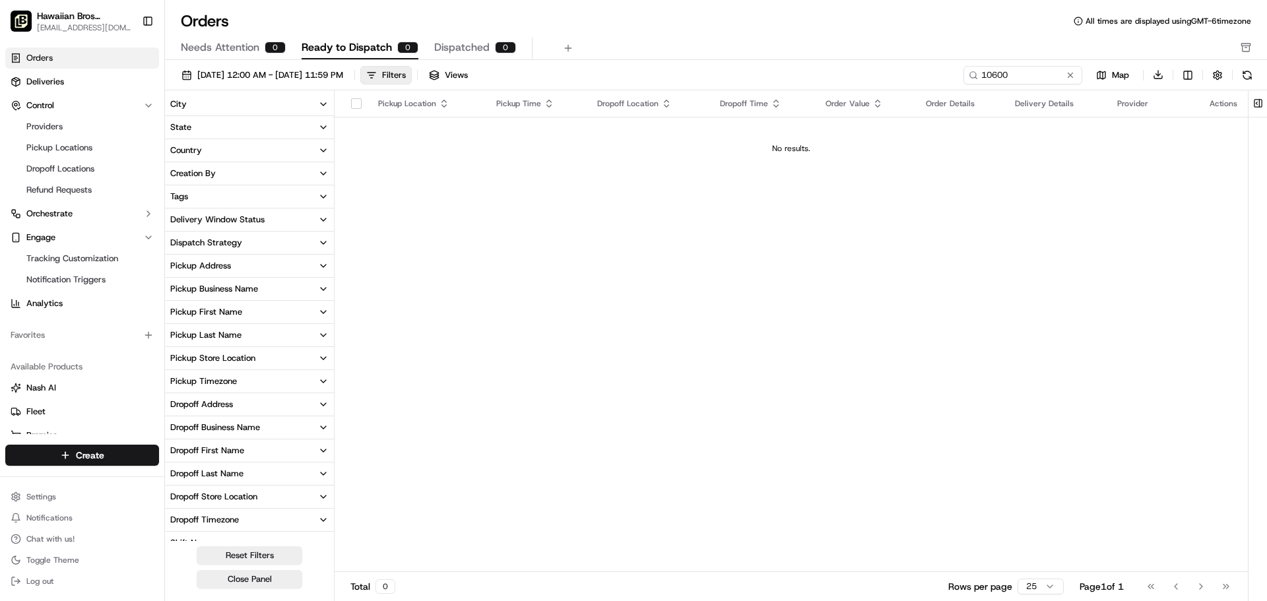
click at [287, 130] on button "State" at bounding box center [249, 127] width 169 height 22
click at [287, 125] on button "State" at bounding box center [249, 127] width 169 height 22
click at [325, 260] on button "Pickup Address" at bounding box center [249, 266] width 169 height 22
click at [610, 238] on div "Pickup Location Pickup Time Dropoff Location Dropoff Time Order Value Order Det…" at bounding box center [792, 331] width 914 height 482
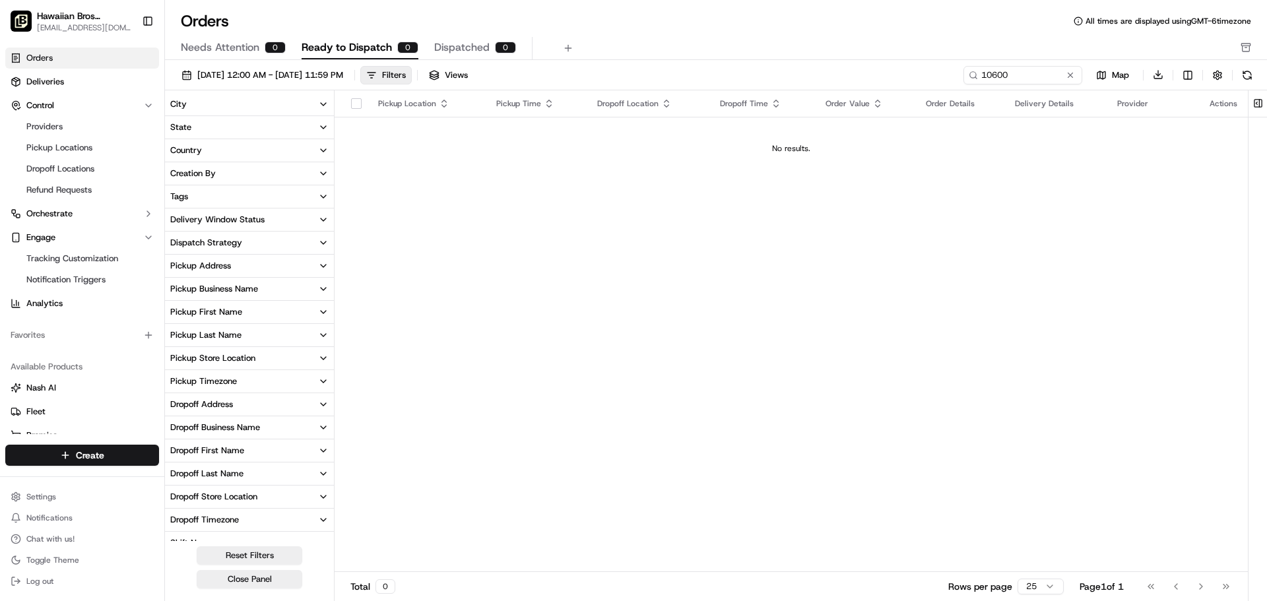
click at [523, 184] on div "Pickup Location Pickup Time Dropoff Location Dropoff Time Order Value Order Det…" at bounding box center [792, 331] width 914 height 482
click at [323, 263] on icon "button" at bounding box center [323, 266] width 11 height 11
click at [320, 283] on button "Pickup Business Name" at bounding box center [249, 289] width 169 height 22
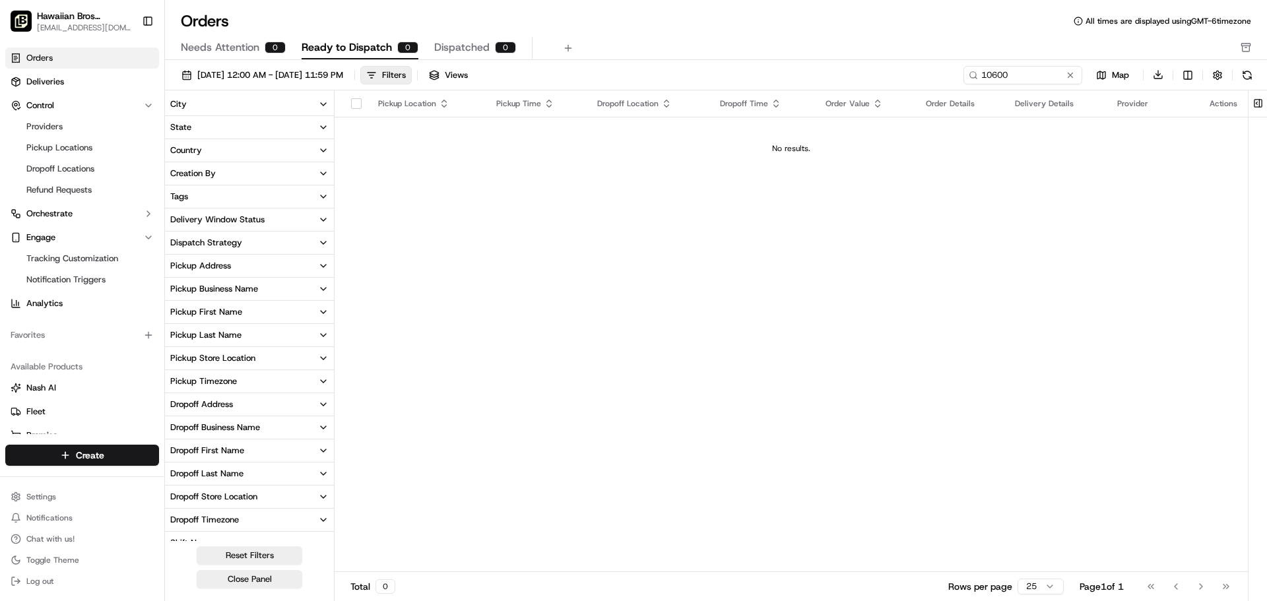
click at [326, 378] on icon "button" at bounding box center [323, 381] width 11 height 11
click at [324, 357] on icon "button" at bounding box center [323, 358] width 11 height 11
click at [461, 403] on div "Pickup Location Pickup Time Dropoff Location Dropoff Time Order Value Order Det…" at bounding box center [792, 331] width 914 height 482
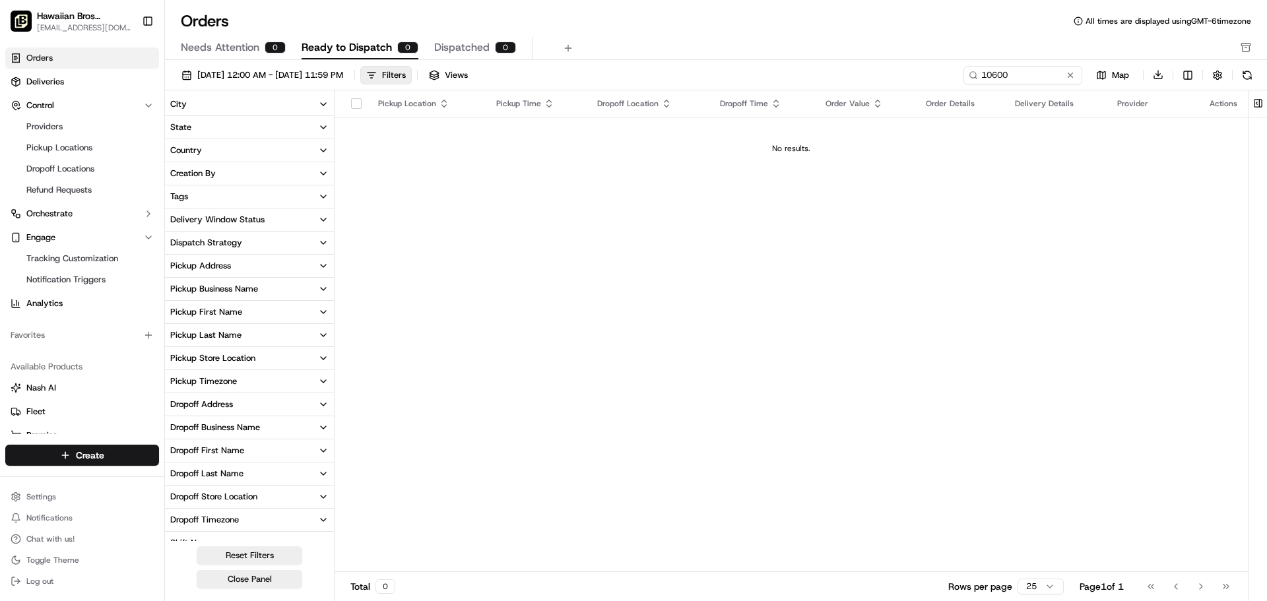
click at [442, 433] on div "Pickup Location Pickup Time Dropoff Location Dropoff Time Order Value Order Det…" at bounding box center [792, 331] width 914 height 482
click at [242, 577] on button "Close Panel" at bounding box center [250, 579] width 106 height 18
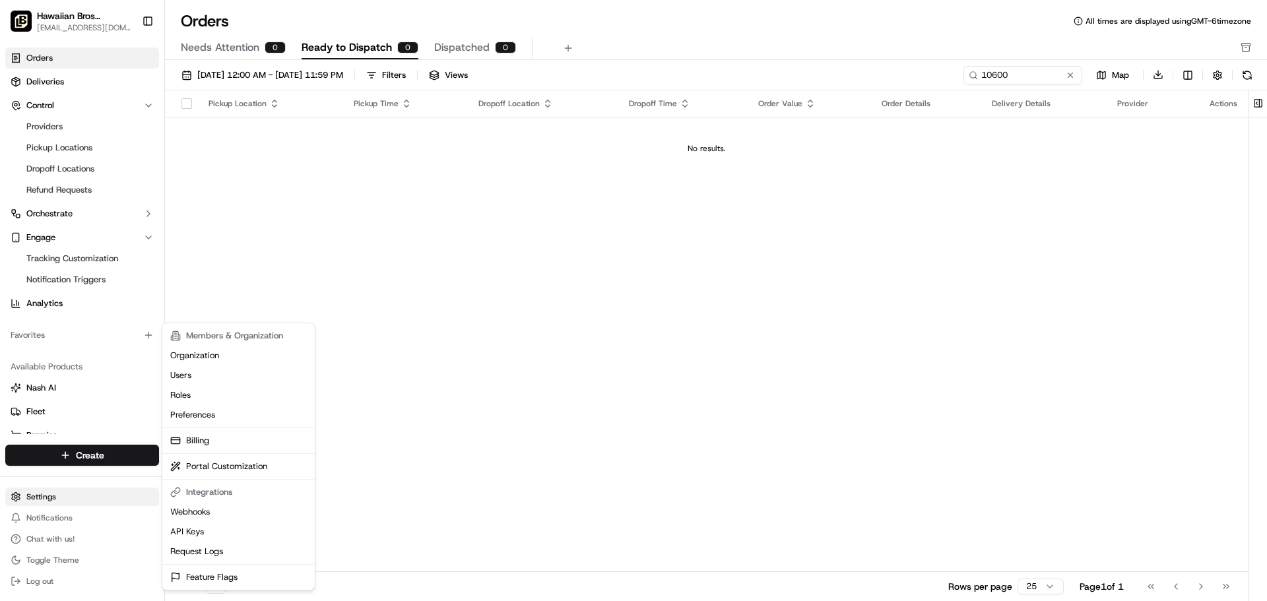
click at [36, 492] on html "Hawaiian Bros ([GEOGRAPHIC_DATA]) [EMAIL_ADDRESS][DOMAIN_NAME] Toggle Sidebar O…" at bounding box center [633, 300] width 1267 height 601
click at [189, 378] on link "Users" at bounding box center [238, 376] width 147 height 20
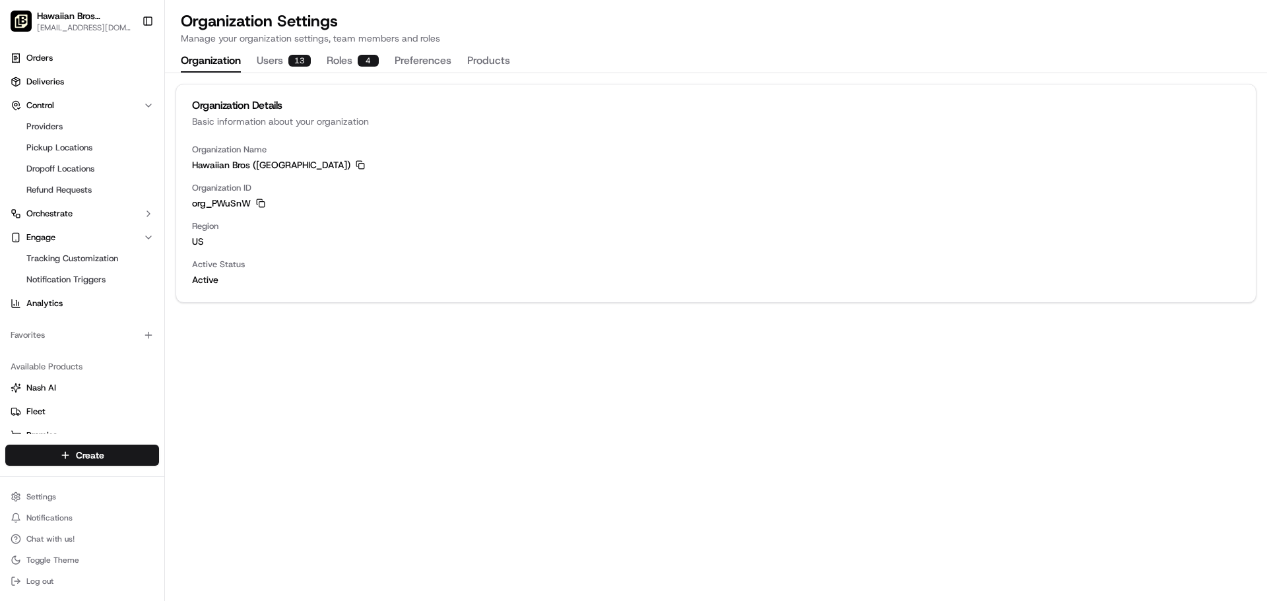
click at [224, 61] on button "Organization" at bounding box center [211, 61] width 60 height 22
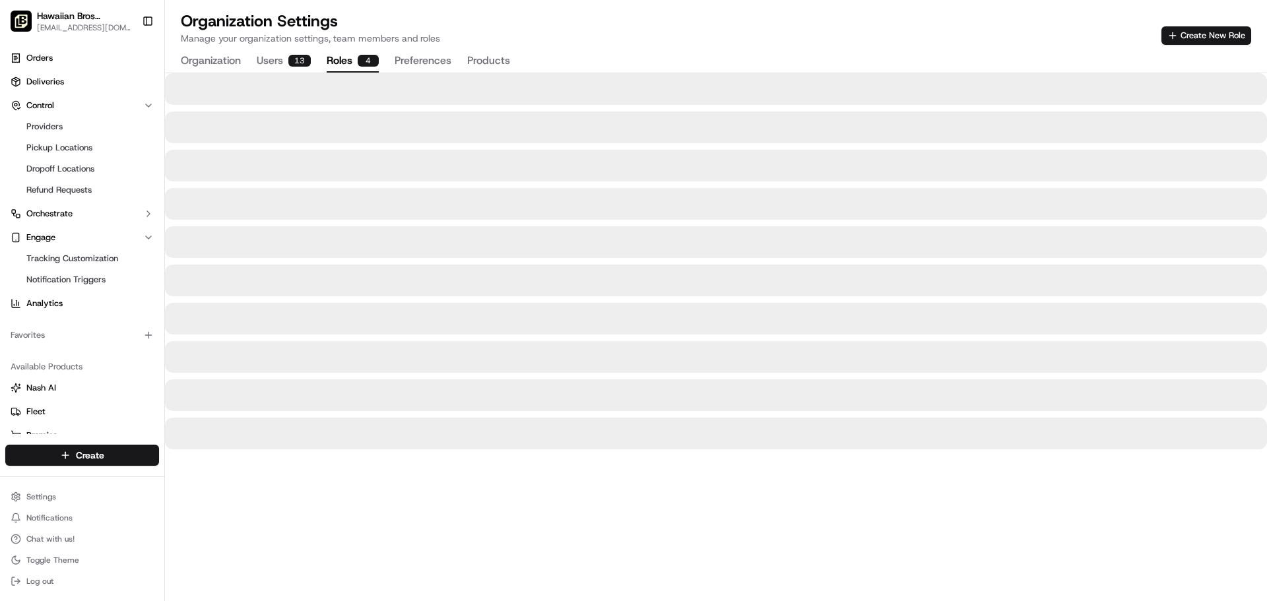
click at [357, 53] on button "Roles 4" at bounding box center [353, 61] width 52 height 22
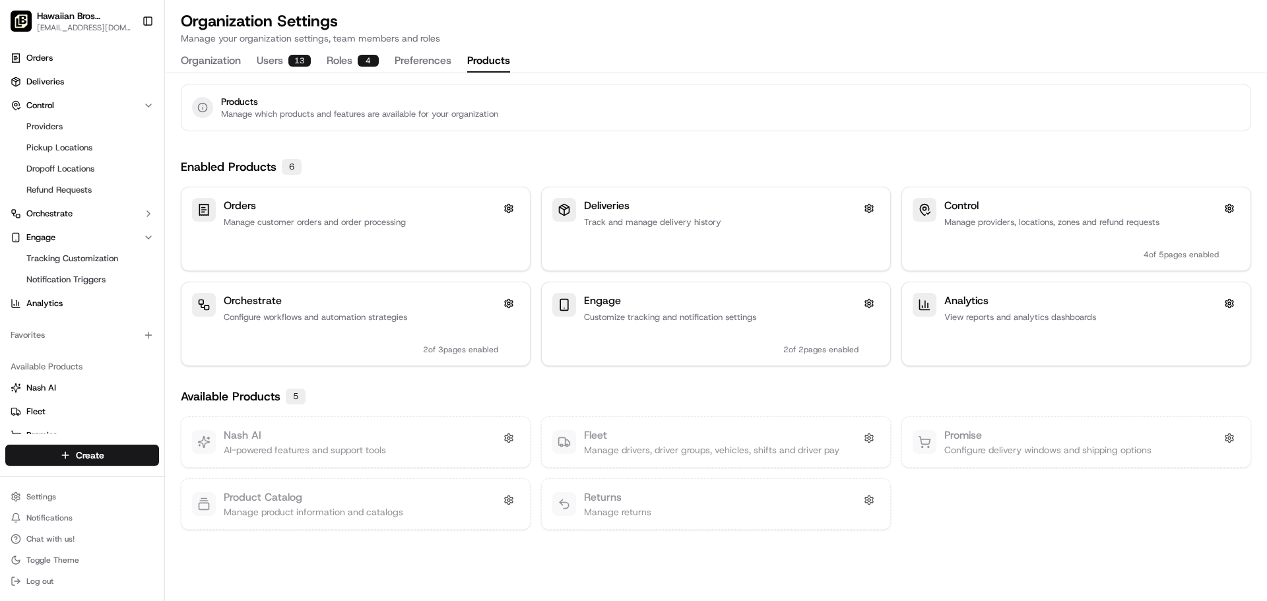
click at [504, 57] on button "Products" at bounding box center [488, 61] width 43 height 22
click at [238, 205] on h3 "Orders" at bounding box center [361, 206] width 275 height 16
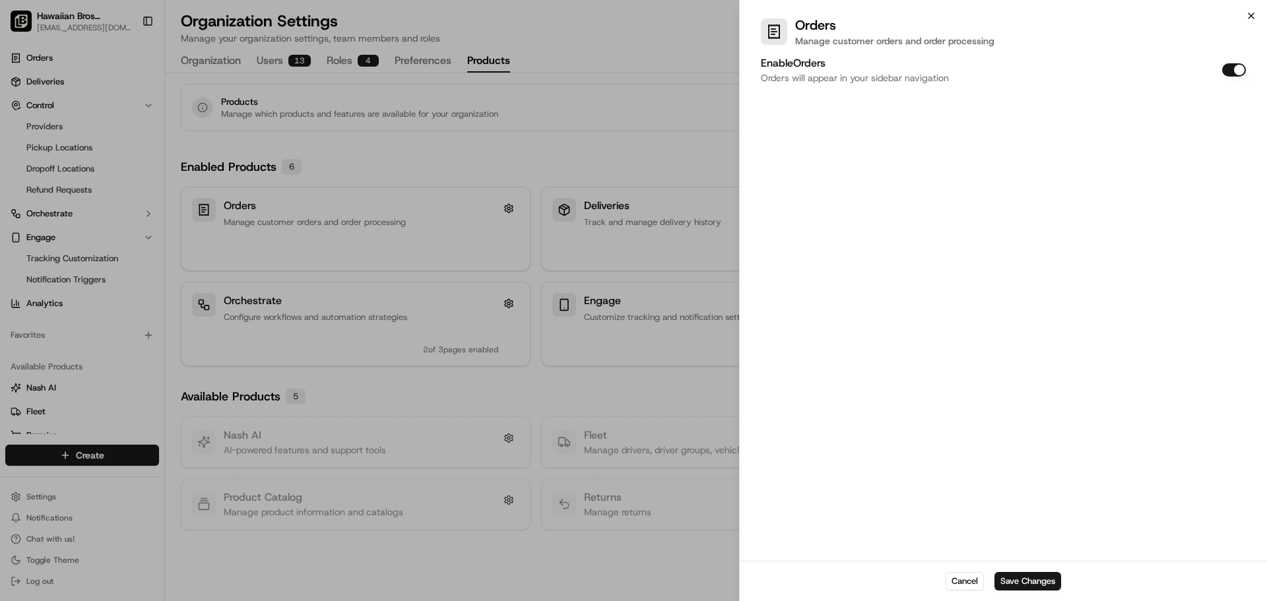
click at [1255, 16] on icon "button" at bounding box center [1251, 16] width 11 height 11
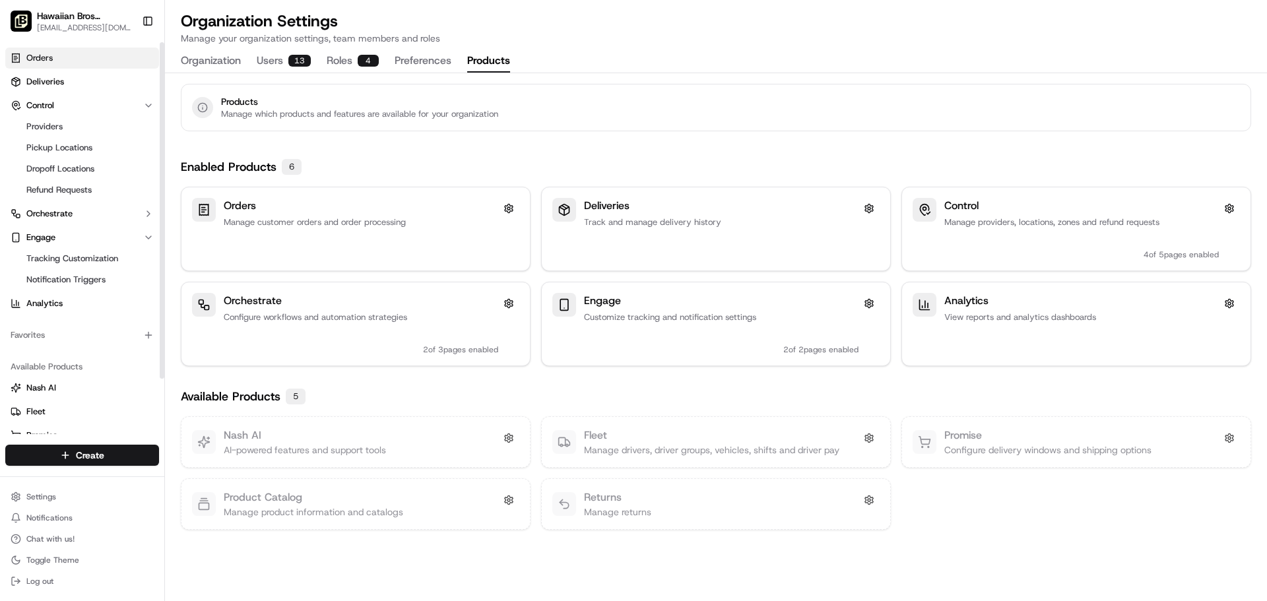
click at [15, 54] on icon at bounding box center [16, 57] width 7 height 9
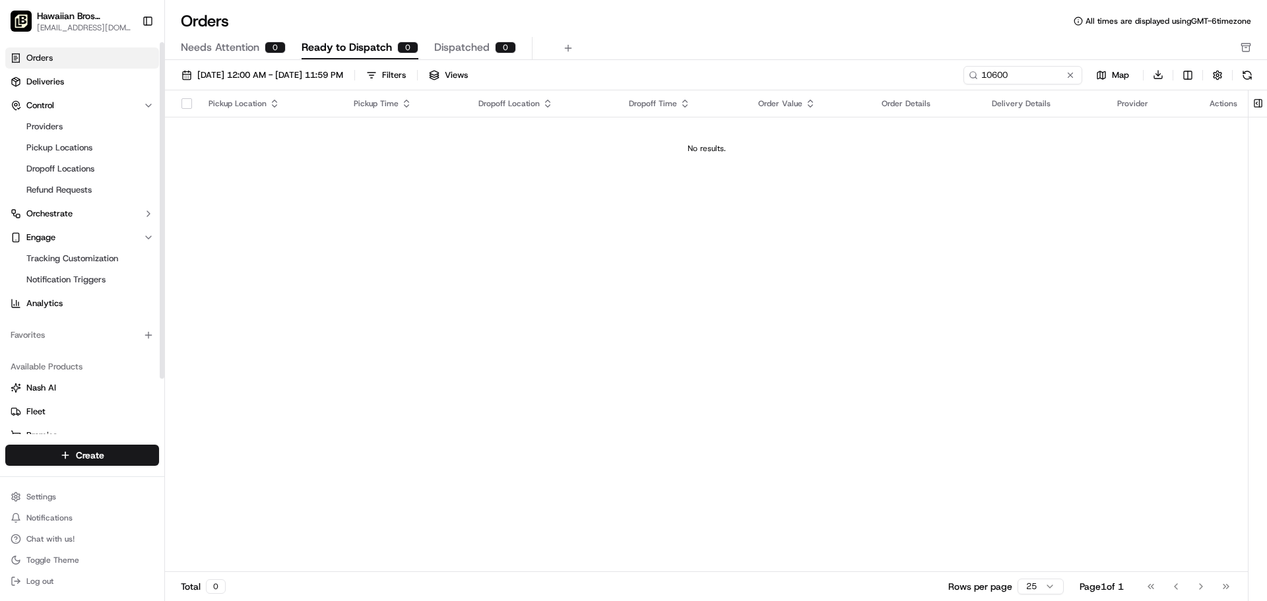
click at [424, 299] on div "Pickup Location Pickup Time Dropoff Location Dropoff Time Order Value Order Det…" at bounding box center [706, 331] width 1083 height 482
